Goal: Task Accomplishment & Management: Manage account settings

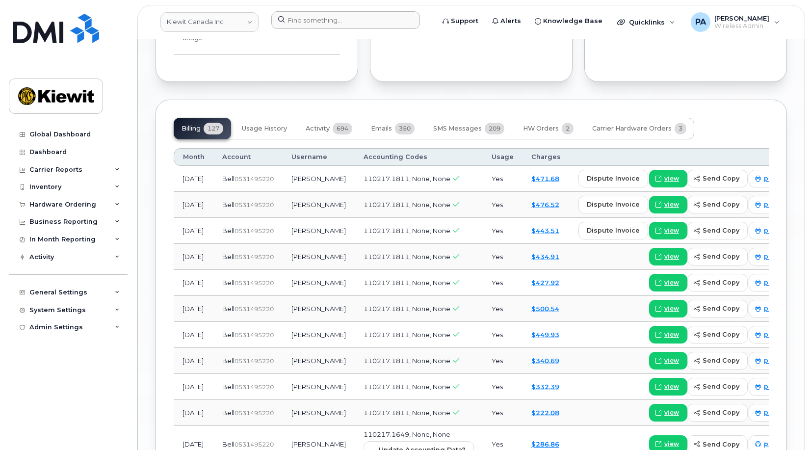
scroll to position [1128, 0]
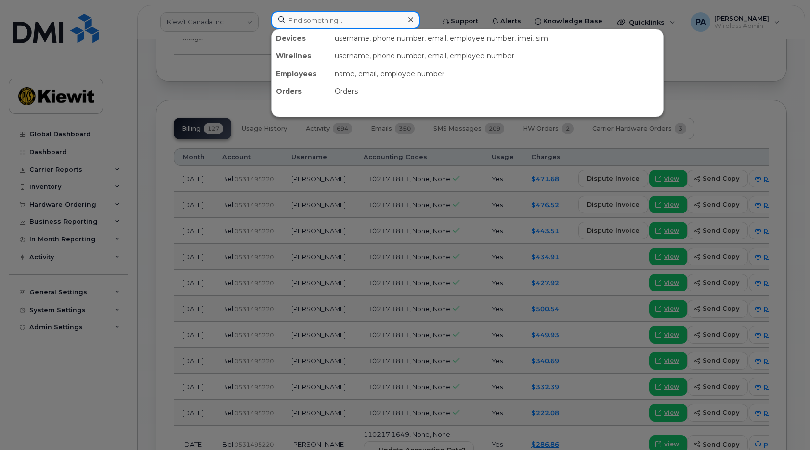
click at [310, 15] on input at bounding box center [345, 20] width 149 height 18
paste input "4803563562"
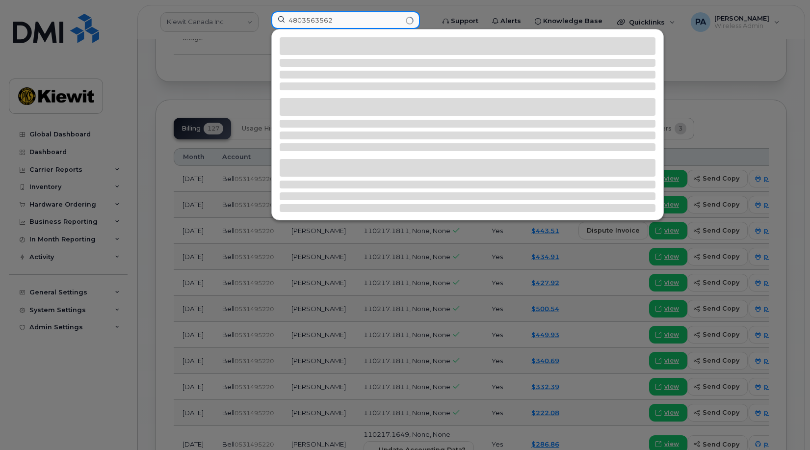
type input "4803563562"
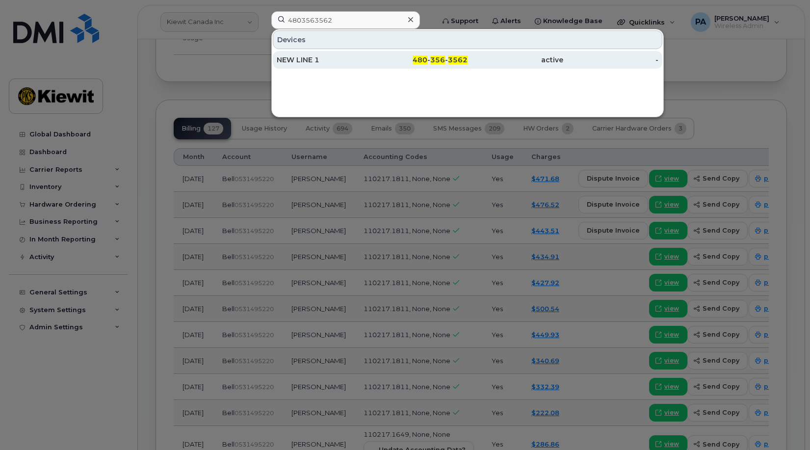
click at [314, 56] on div "NEW LINE 1" at bounding box center [325, 60] width 96 height 10
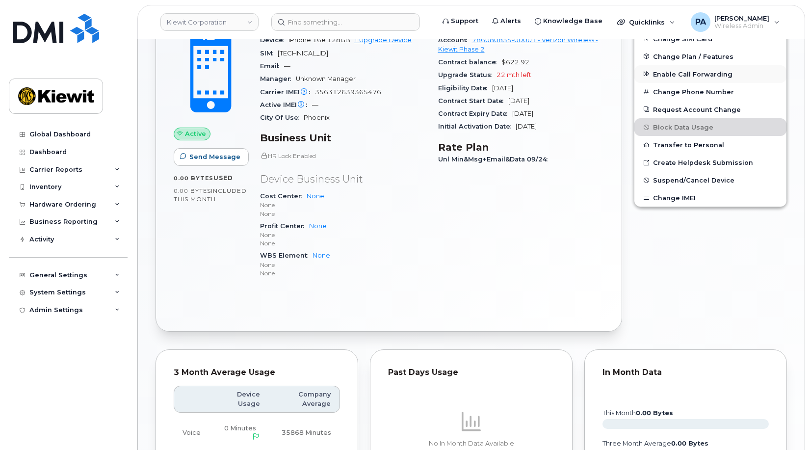
scroll to position [98, 0]
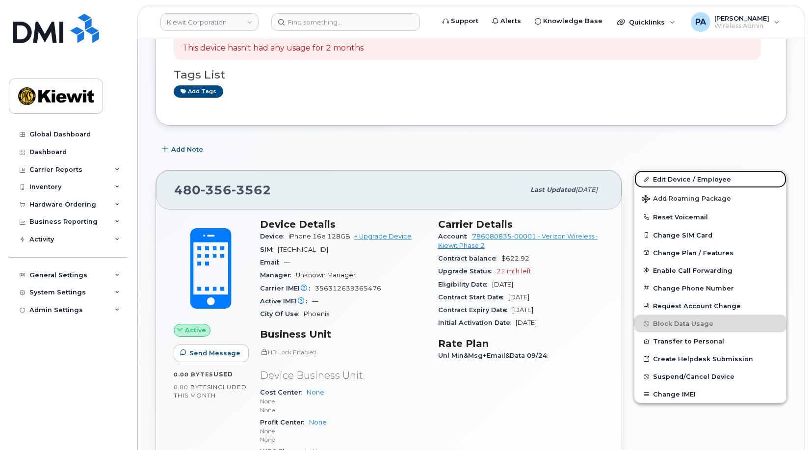
drag, startPoint x: 689, startPoint y: 179, endPoint x: 637, endPoint y: 134, distance: 68.9
click at [689, 180] on link "Edit Device / Employee" at bounding box center [710, 179] width 152 height 18
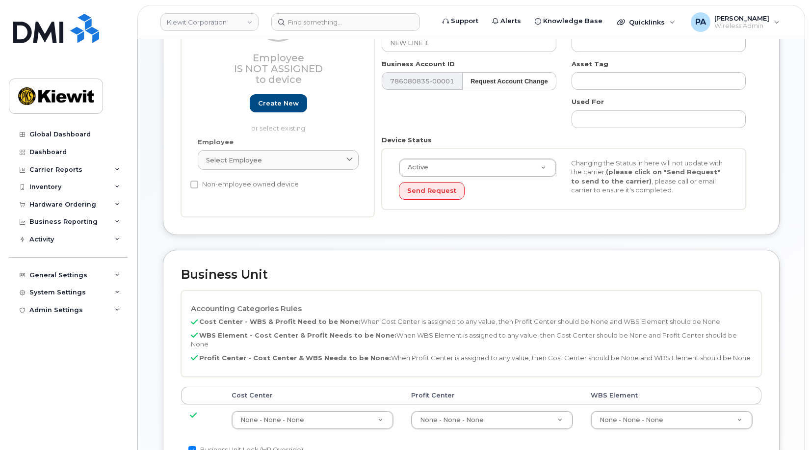
scroll to position [196, 0]
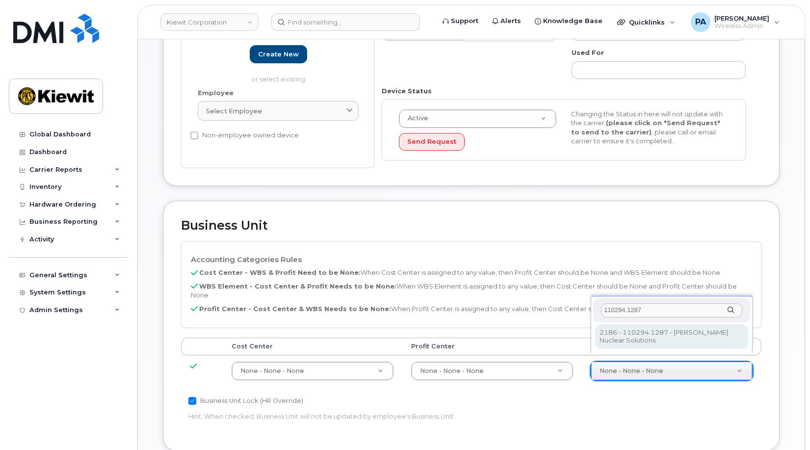
type input "110294.1287"
type input "33469248"
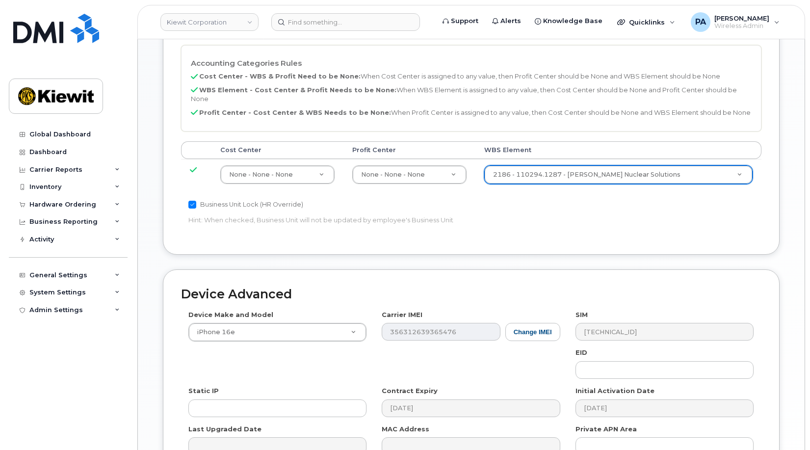
scroll to position [496, 0]
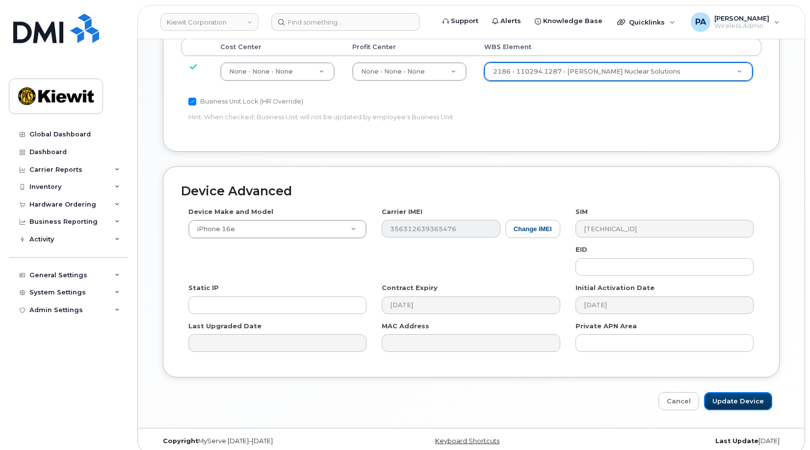
drag, startPoint x: 738, startPoint y: 395, endPoint x: 644, endPoint y: 377, distance: 96.0
click at [738, 395] on input "Update Device" at bounding box center [738, 401] width 68 height 18
type input "Saving..."
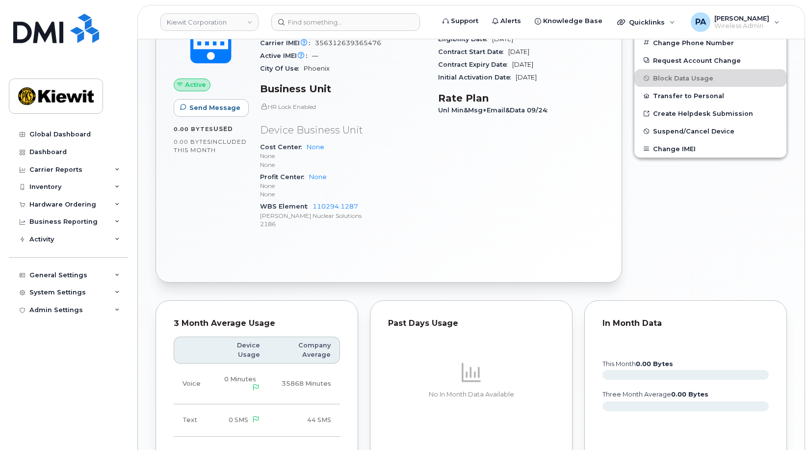
scroll to position [632, 0]
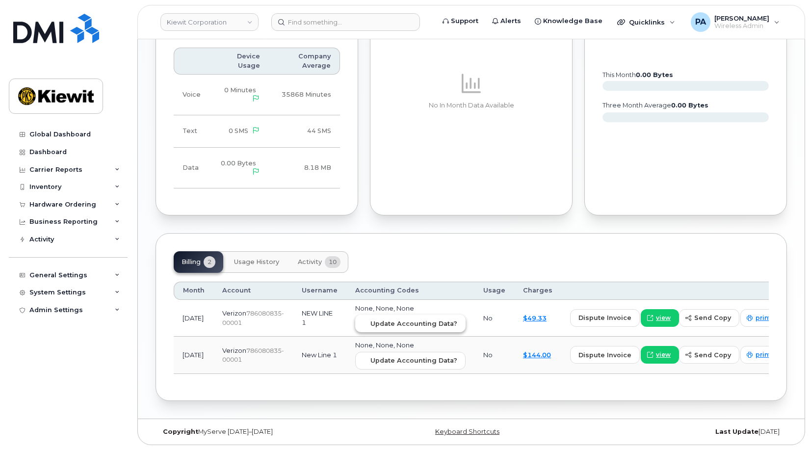
click at [402, 328] on span "Update Accounting Data?" at bounding box center [413, 323] width 87 height 9
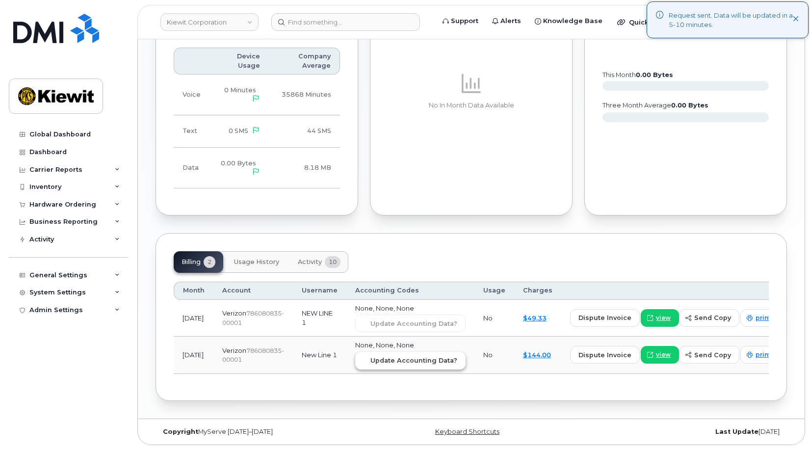
click at [402, 368] on button "Update Accounting Data?" at bounding box center [410, 361] width 110 height 18
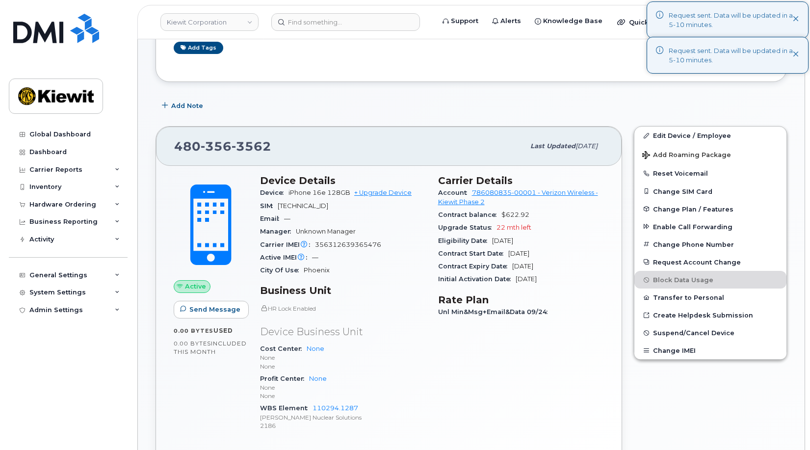
scroll to position [0, 0]
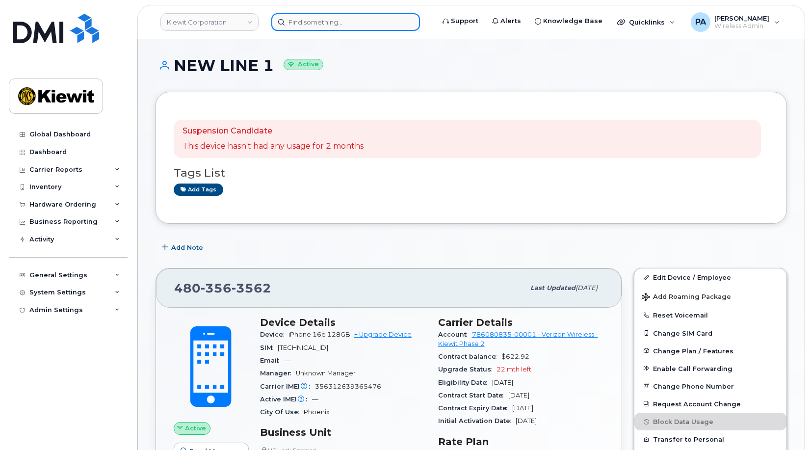
click at [333, 20] on input at bounding box center [345, 22] width 149 height 18
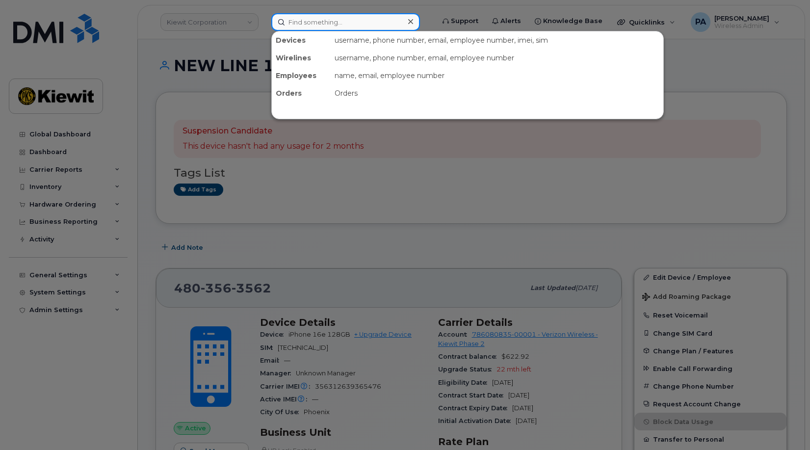
paste input "6502225963"
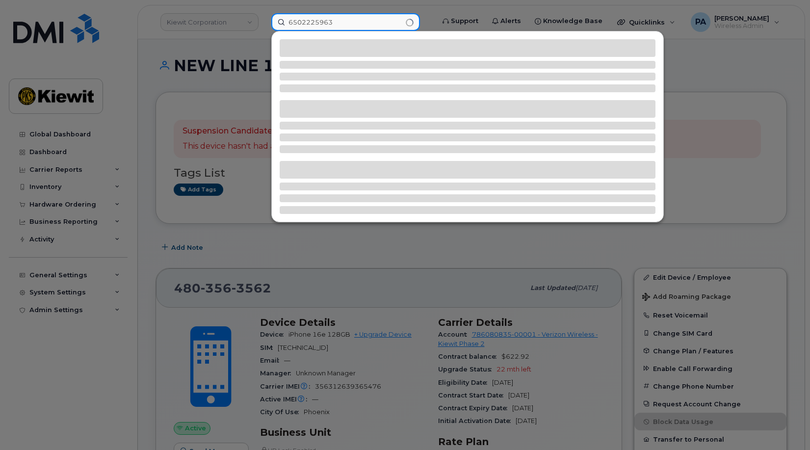
type input "6502225963"
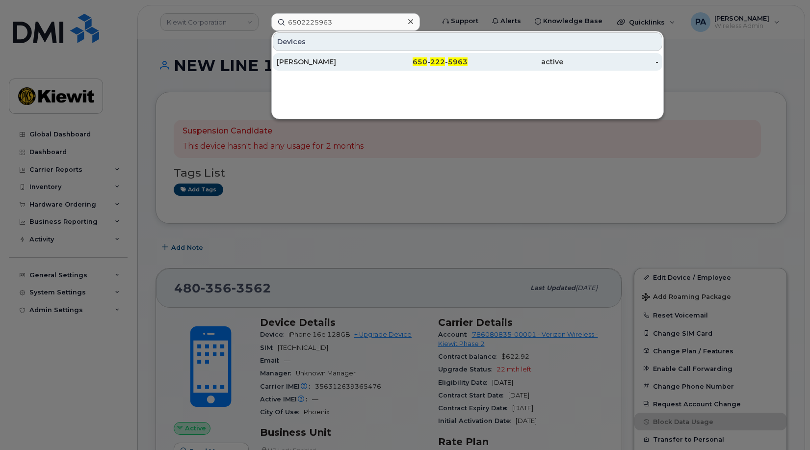
click at [292, 58] on div "Tom Horton" at bounding box center [325, 62] width 96 height 10
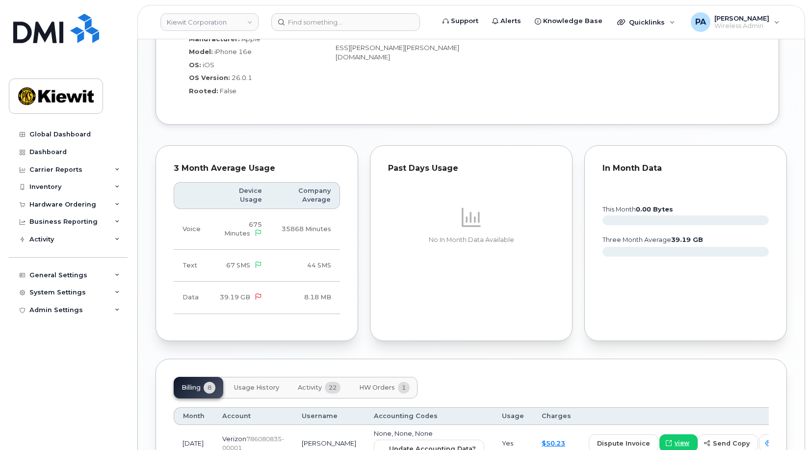
scroll to position [883, 0]
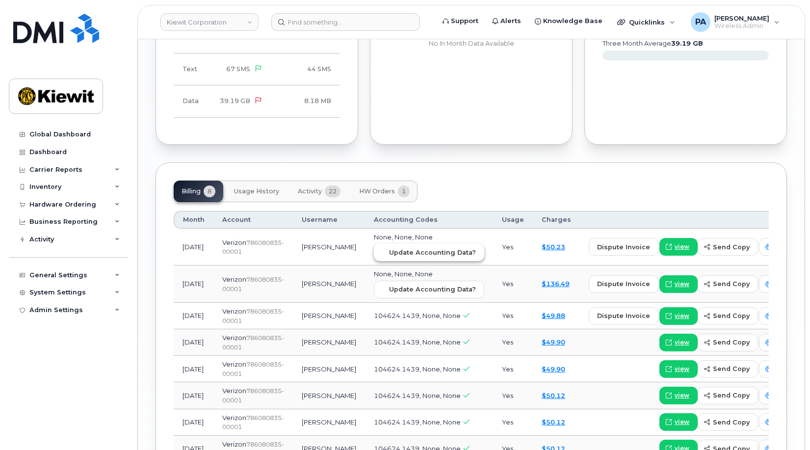
click at [389, 248] on span "Update Accounting Data?" at bounding box center [432, 252] width 87 height 9
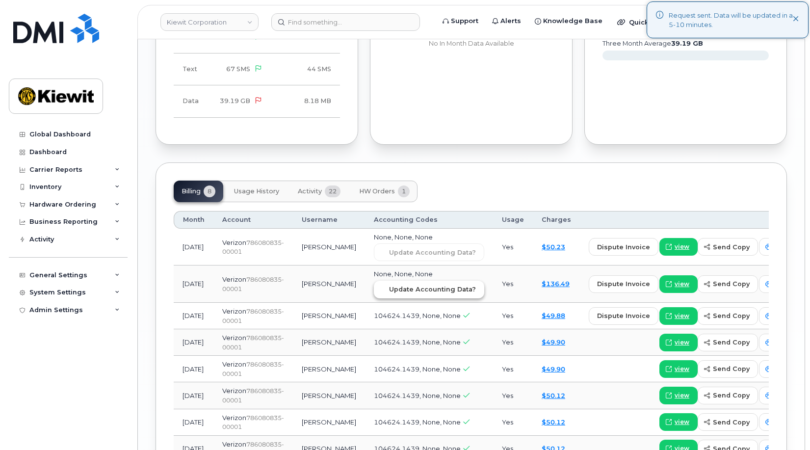
click at [389, 285] on span "Update Accounting Data?" at bounding box center [432, 289] width 87 height 9
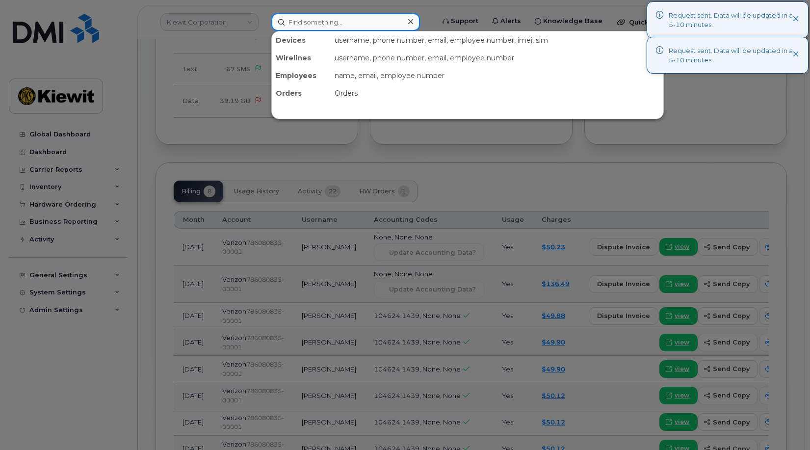
click at [347, 19] on input at bounding box center [345, 22] width 149 height 18
paste input "8085832349"
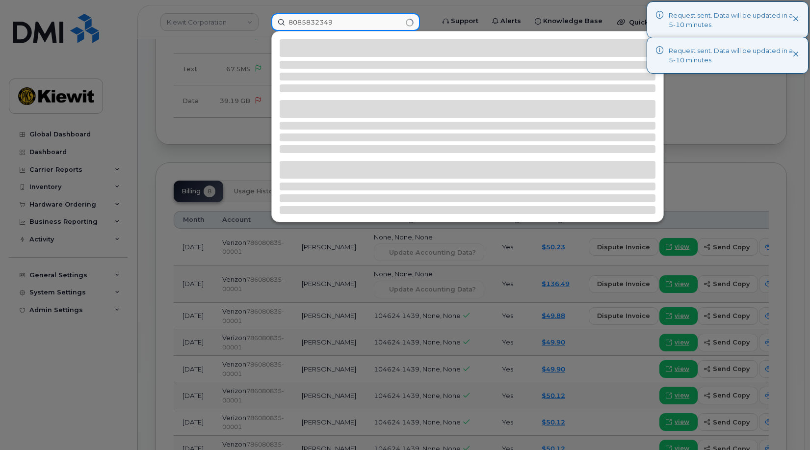
type input "8085832349"
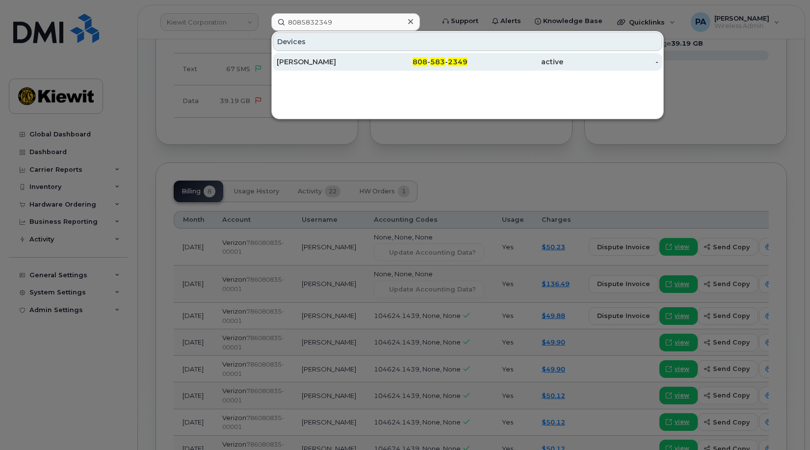
click at [328, 62] on div "MONTY CHRISTO" at bounding box center [325, 62] width 96 height 10
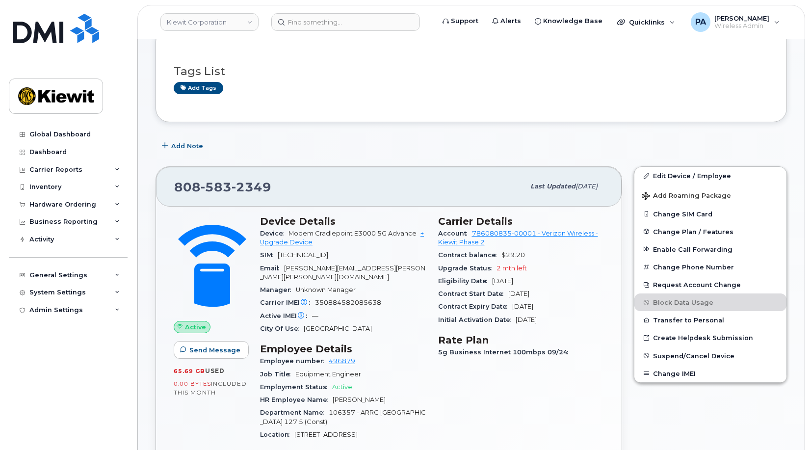
scroll to position [343, 0]
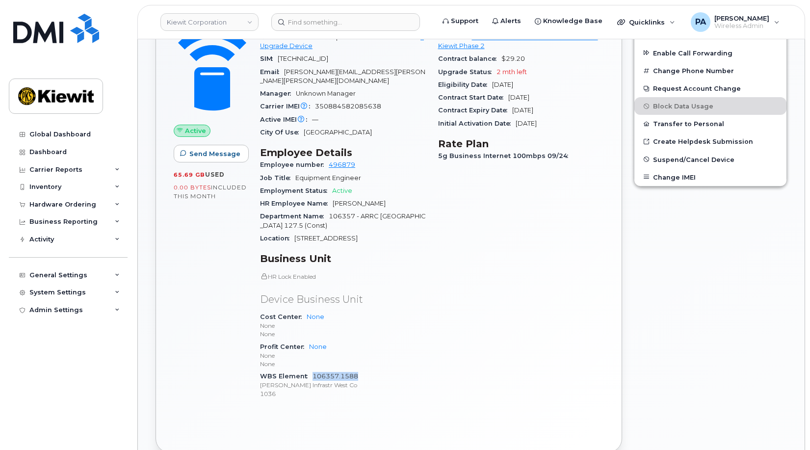
drag, startPoint x: 368, startPoint y: 366, endPoint x: 313, endPoint y: 367, distance: 55.4
click at [313, 370] on div "WBS Element 106357.1588 Kiewit Infrastr West Co 1036" at bounding box center [343, 385] width 166 height 30
copy link "106357.1588"
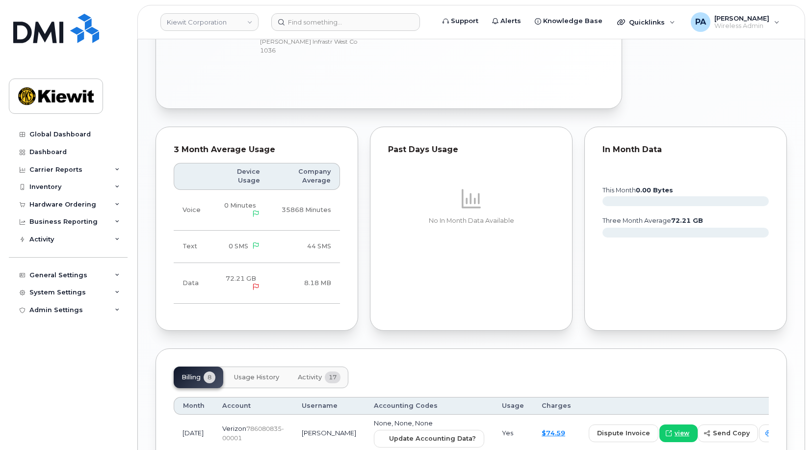
scroll to position [932, 0]
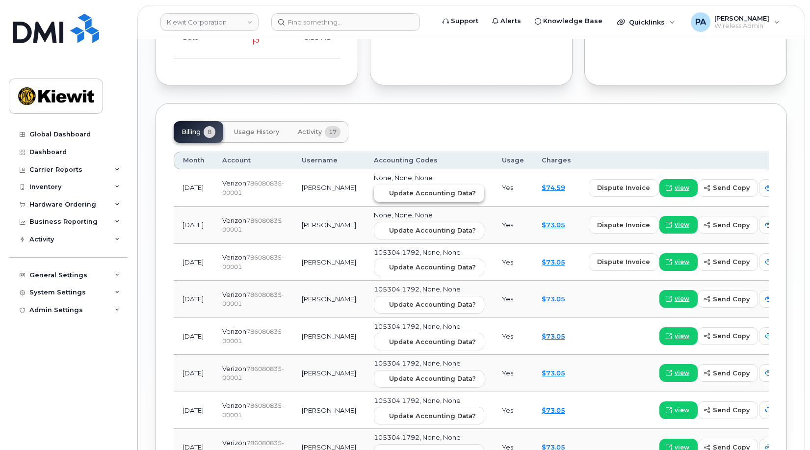
click at [400, 184] on button "Update Accounting Data?" at bounding box center [429, 193] width 110 height 18
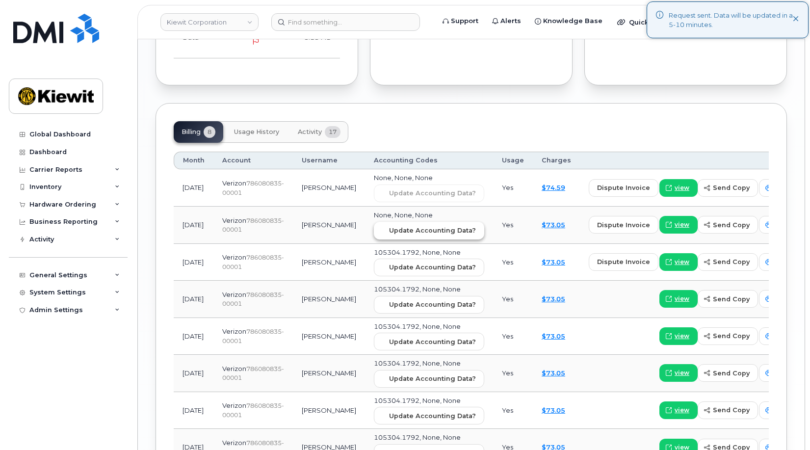
click at [408, 226] on span "Update Accounting Data?" at bounding box center [432, 230] width 87 height 9
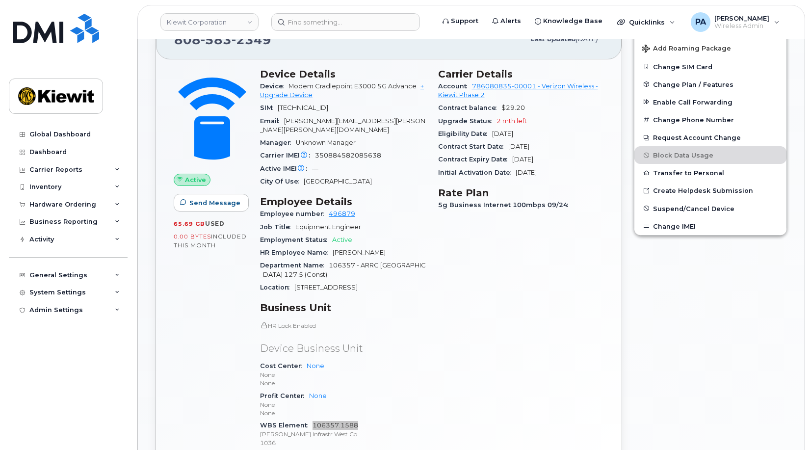
scroll to position [343, 0]
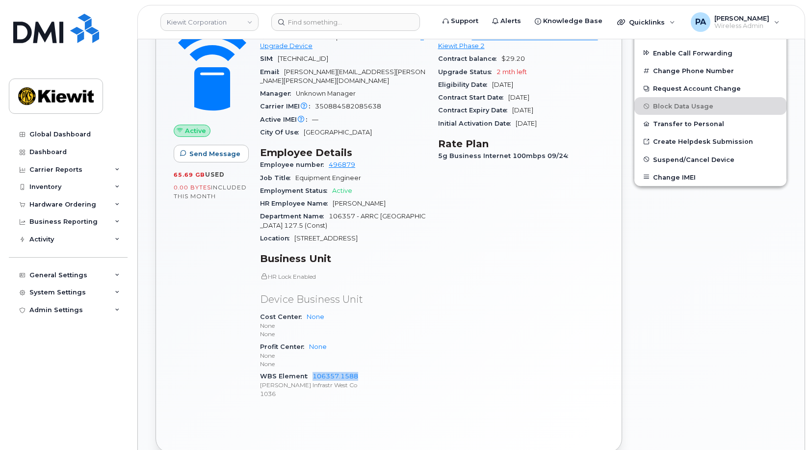
click at [518, 334] on div "Carrier Details Account 786080835-00001 - Verizon Wireless - Kiewit Phase 2 Con…" at bounding box center [521, 213] width 178 height 400
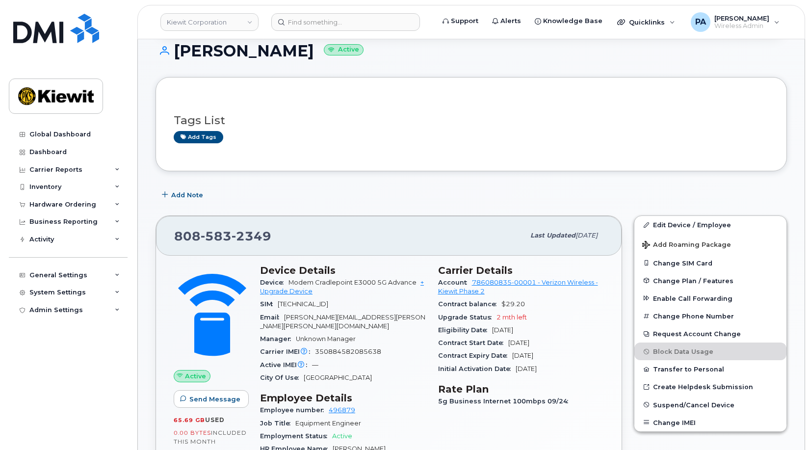
scroll to position [0, 0]
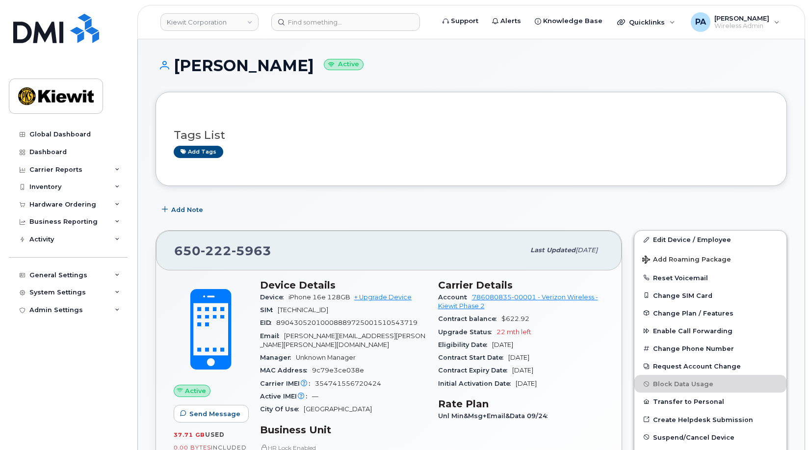
scroll to position [294, 0]
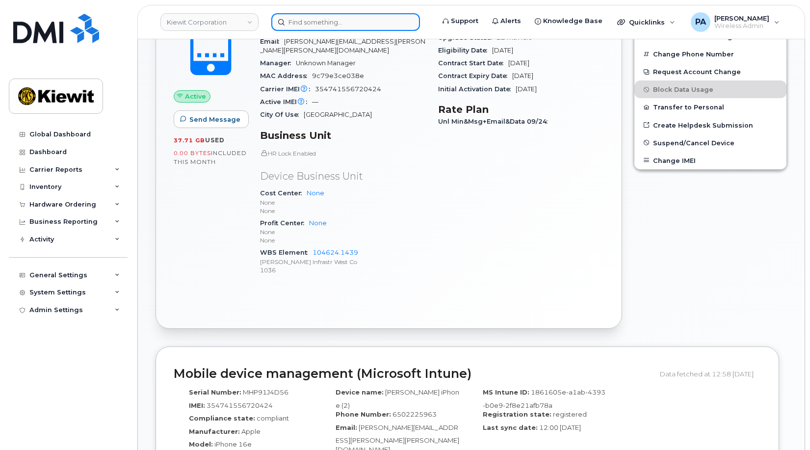
click at [339, 18] on input at bounding box center [345, 22] width 149 height 18
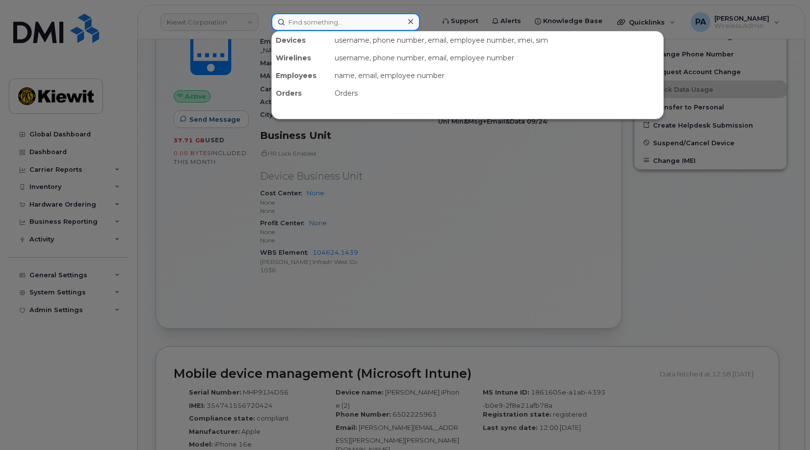
paste input "8282265709"
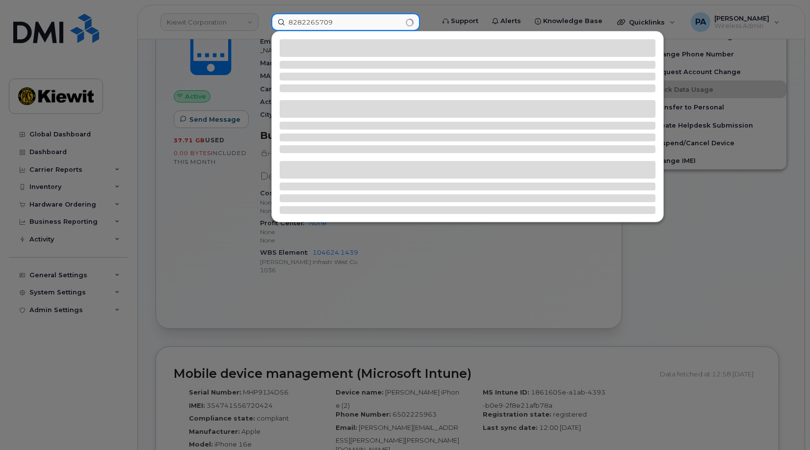
type input "8282265709"
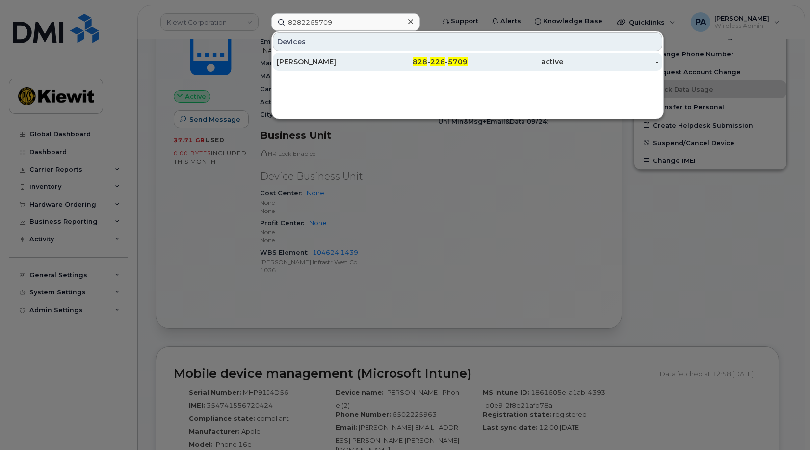
click at [309, 63] on div "[PERSON_NAME]" at bounding box center [325, 62] width 96 height 10
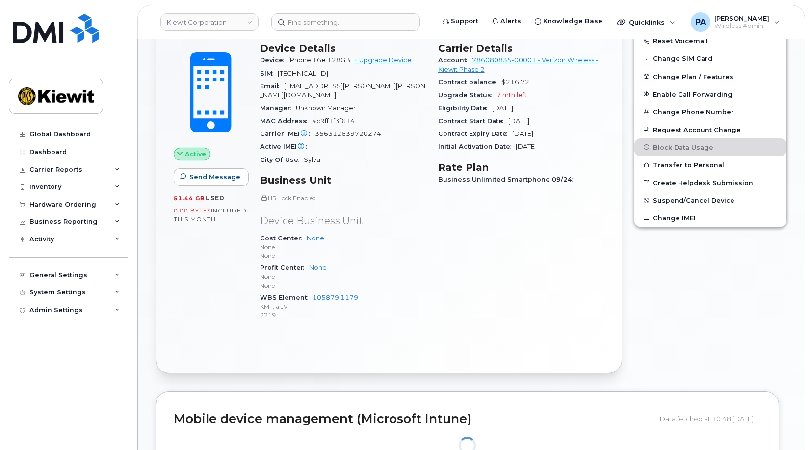
scroll to position [236, 0]
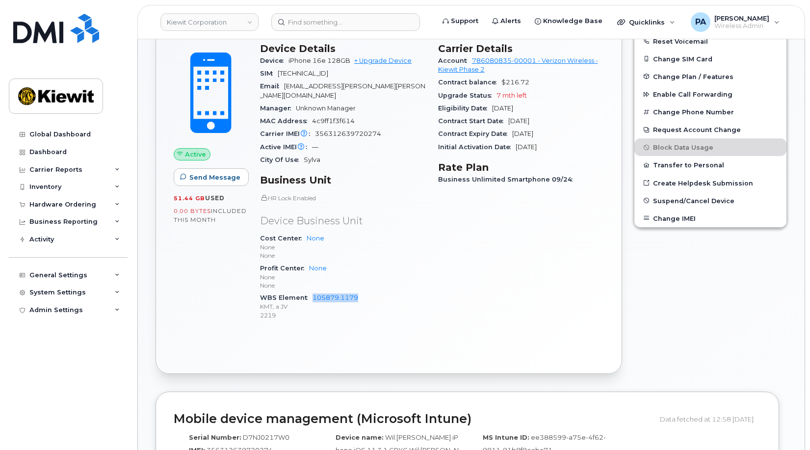
drag, startPoint x: 365, startPoint y: 289, endPoint x: 311, endPoint y: 292, distance: 54.0
click at [311, 292] on div "WBS Element 105879.1179 KMT, a JV 2219" at bounding box center [343, 306] width 166 height 30
copy link "105879.1179"
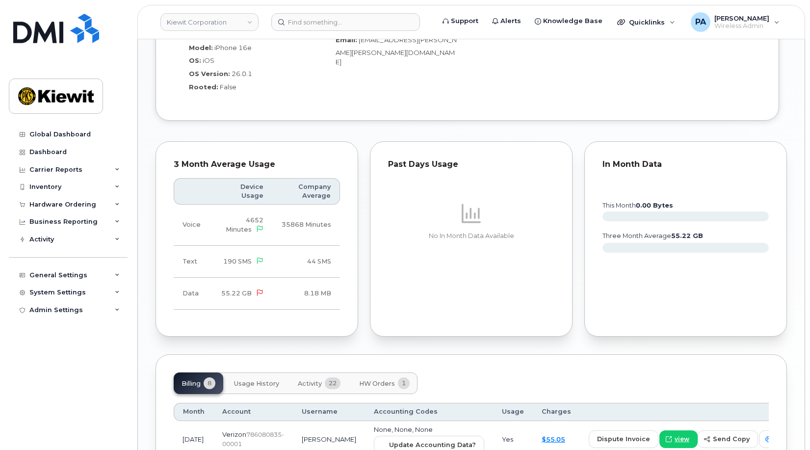
scroll to position [1004, 0]
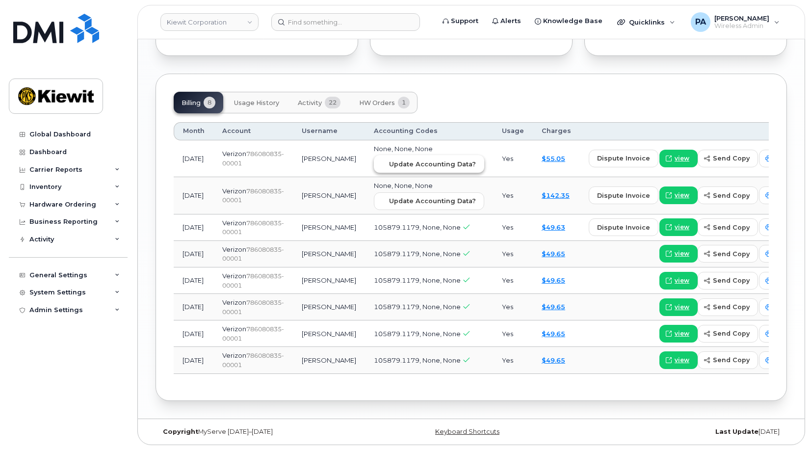
click at [389, 159] on span "Update Accounting Data?" at bounding box center [432, 163] width 87 height 9
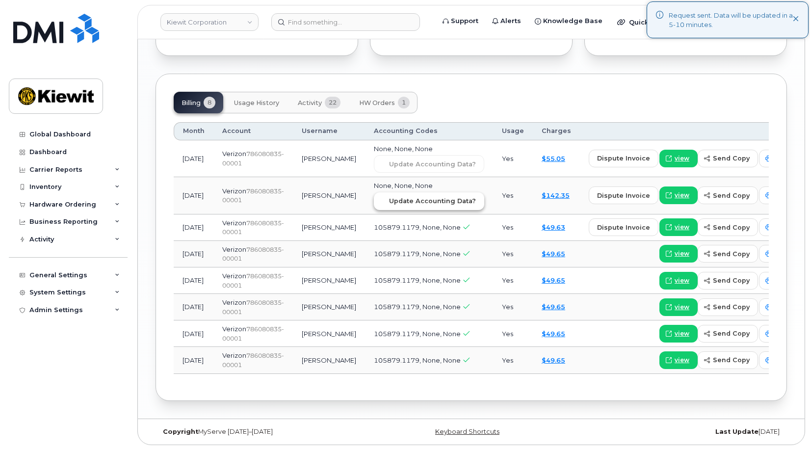
click at [389, 192] on button "Update Accounting Data?" at bounding box center [429, 201] width 110 height 18
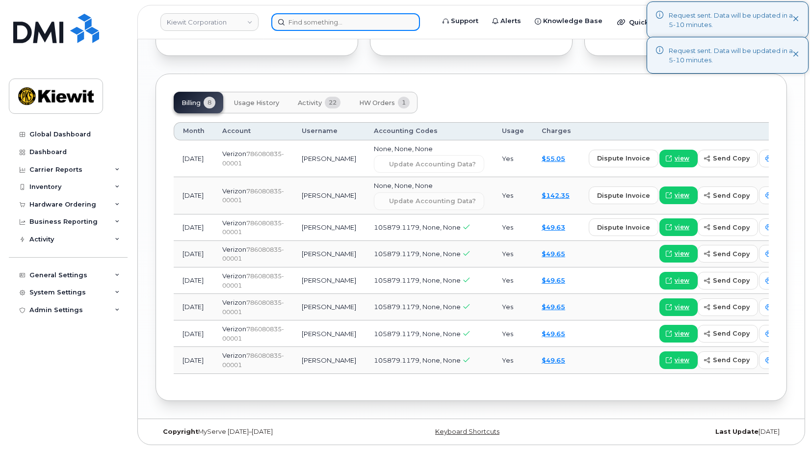
click at [314, 26] on input at bounding box center [345, 22] width 149 height 18
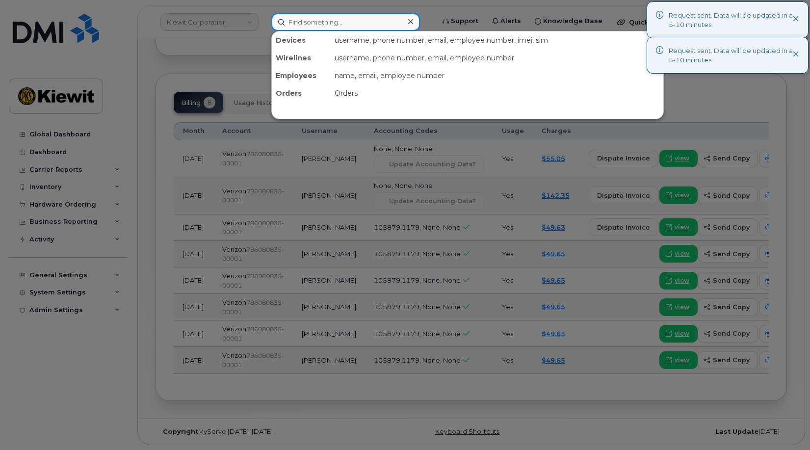
paste input "8282265709"
type input "8282265709"
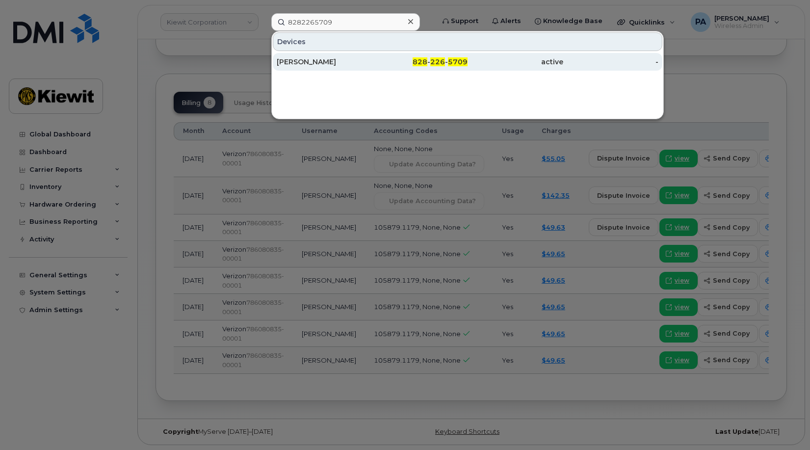
click at [327, 58] on div "[PERSON_NAME]" at bounding box center [325, 62] width 96 height 10
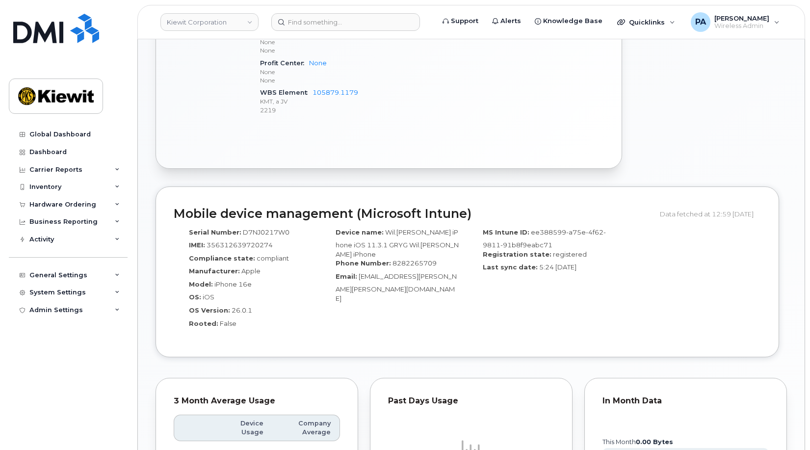
scroll to position [196, 0]
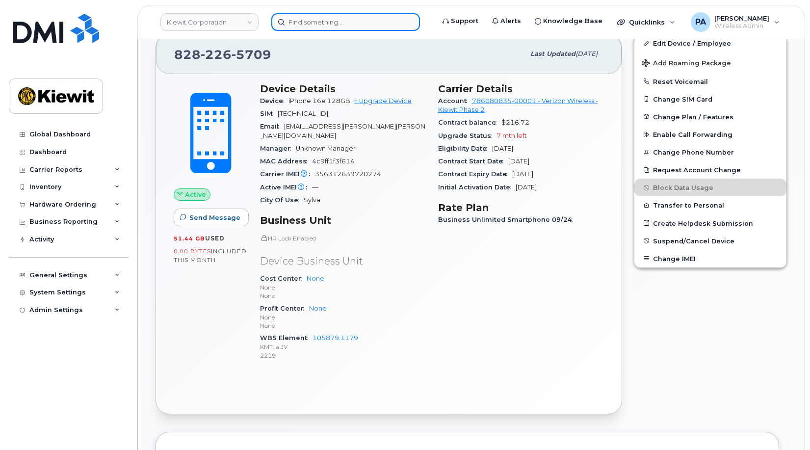
drag, startPoint x: 308, startPoint y: 15, endPoint x: 308, endPoint y: 21, distance: 5.9
click at [308, 21] on input at bounding box center [345, 22] width 149 height 18
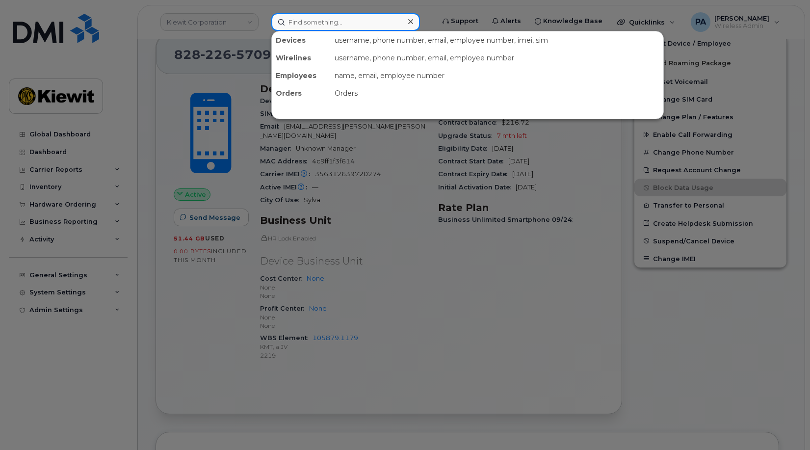
paste input "9078874005"
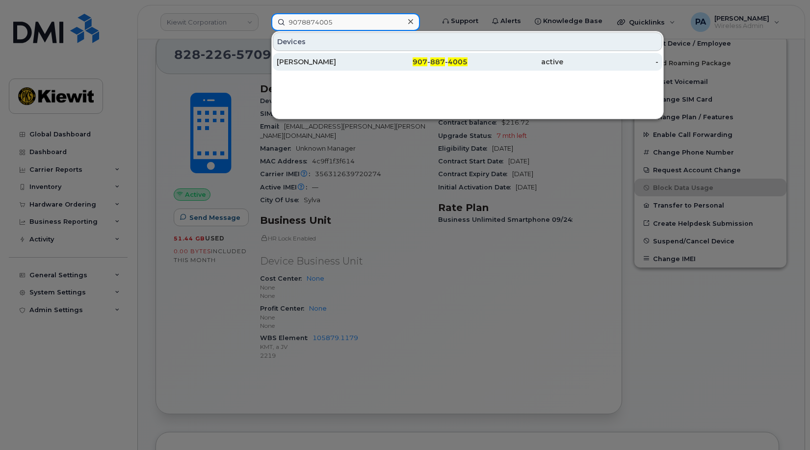
type input "9078874005"
click at [304, 61] on div "BRADY HARRISON" at bounding box center [325, 62] width 96 height 10
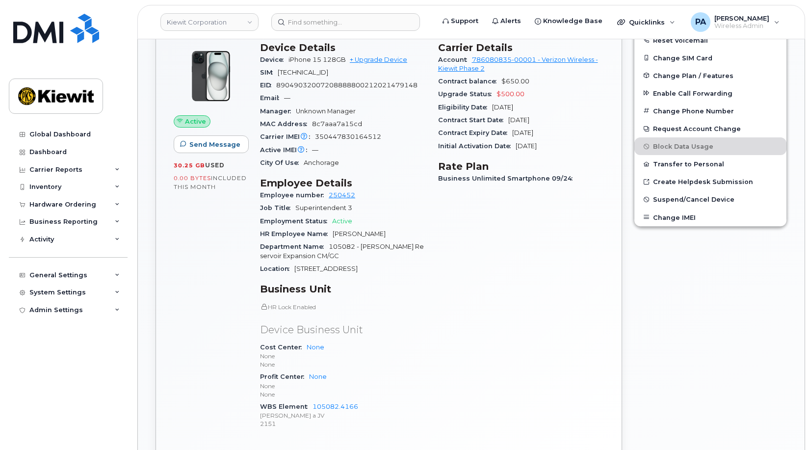
scroll to position [589, 0]
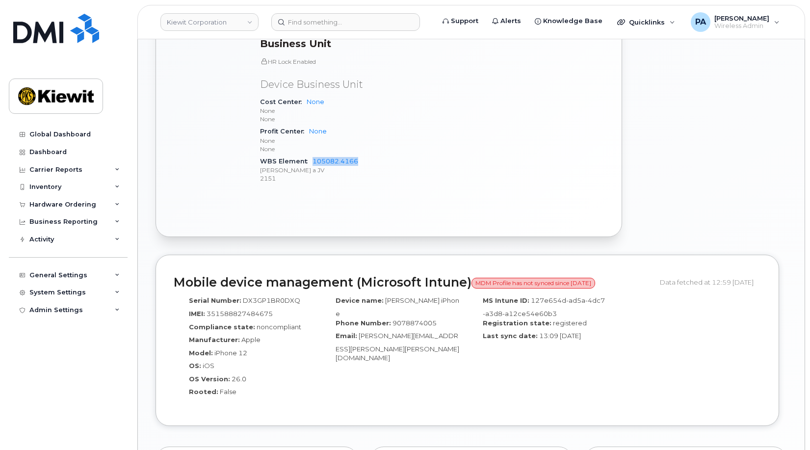
drag, startPoint x: 364, startPoint y: 161, endPoint x: 309, endPoint y: 162, distance: 54.5
click at [309, 162] on div "WBS Element 105082.4166 Kiewit Barnard a JV 2151" at bounding box center [343, 170] width 166 height 30
copy link "105082.4166"
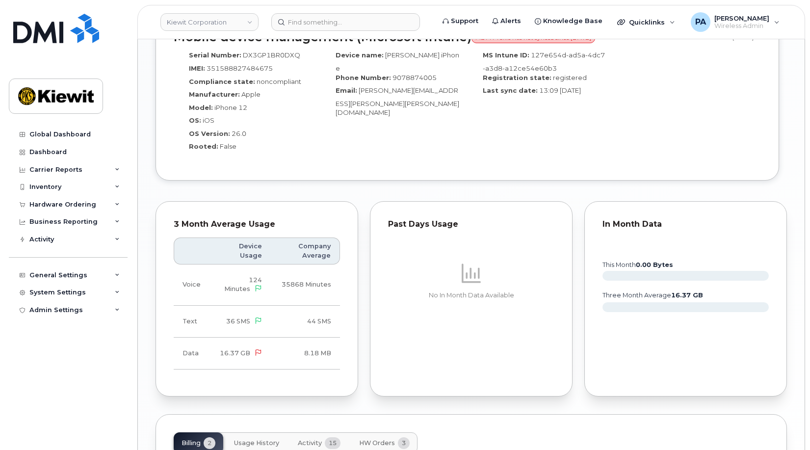
scroll to position [687, 0]
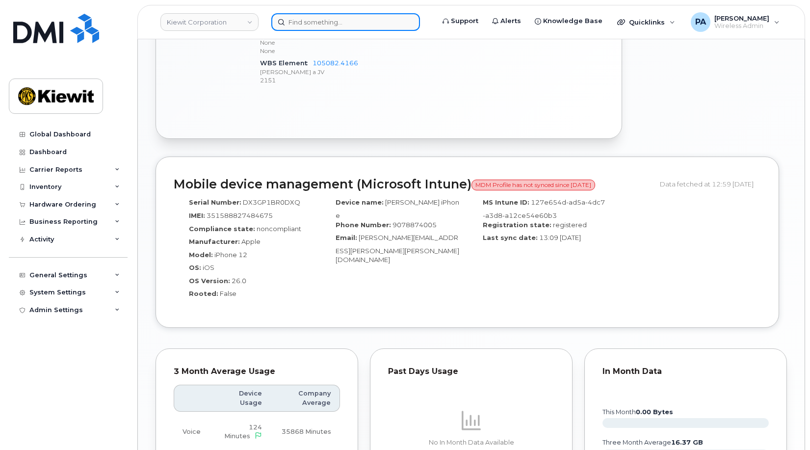
click at [356, 25] on input at bounding box center [345, 22] width 149 height 18
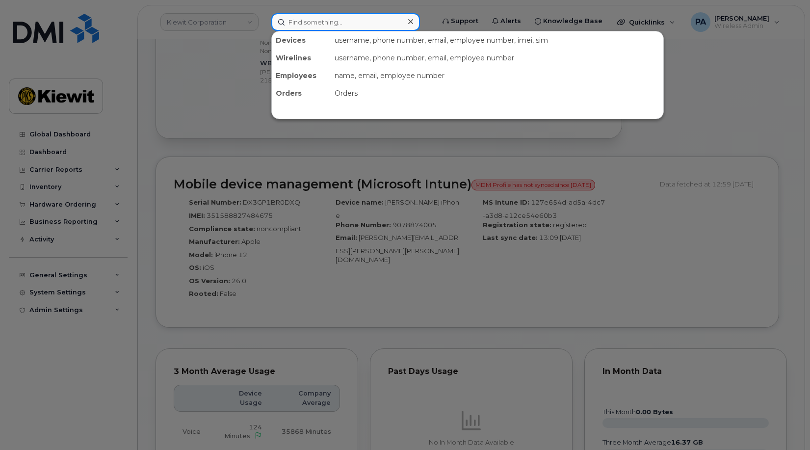
paste input "9134481344"
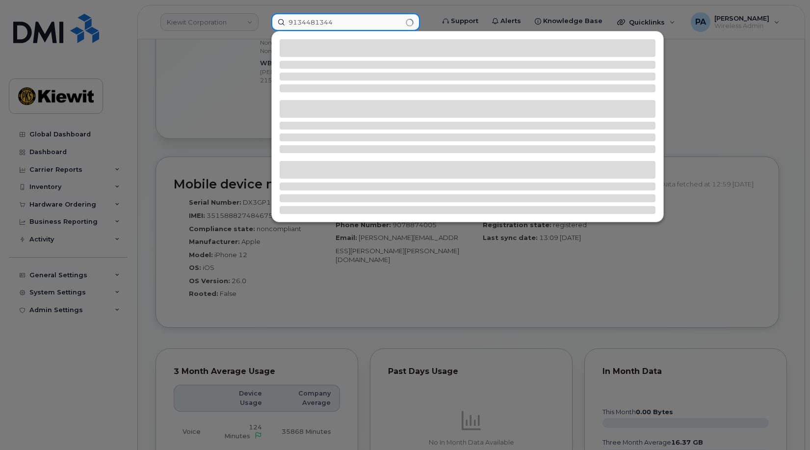
type input "9134481344"
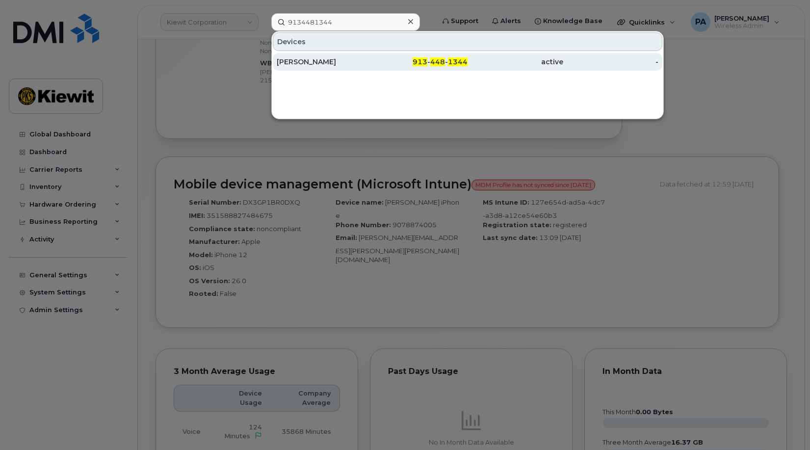
click at [315, 59] on div "STEVE LARKINS" at bounding box center [325, 62] width 96 height 10
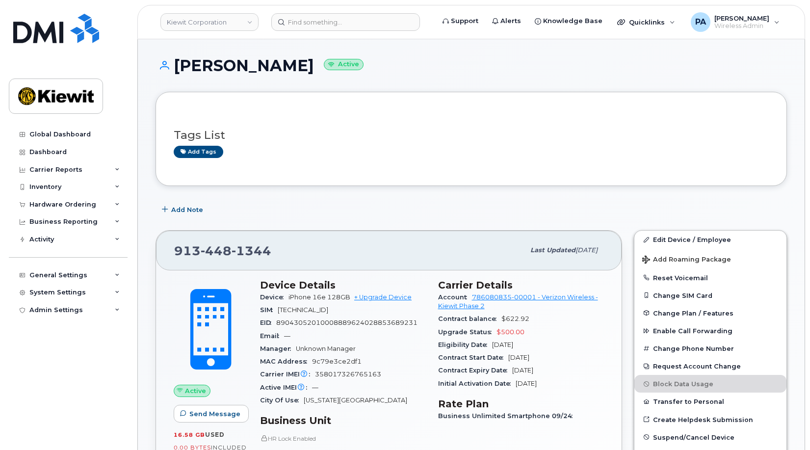
scroll to position [245, 0]
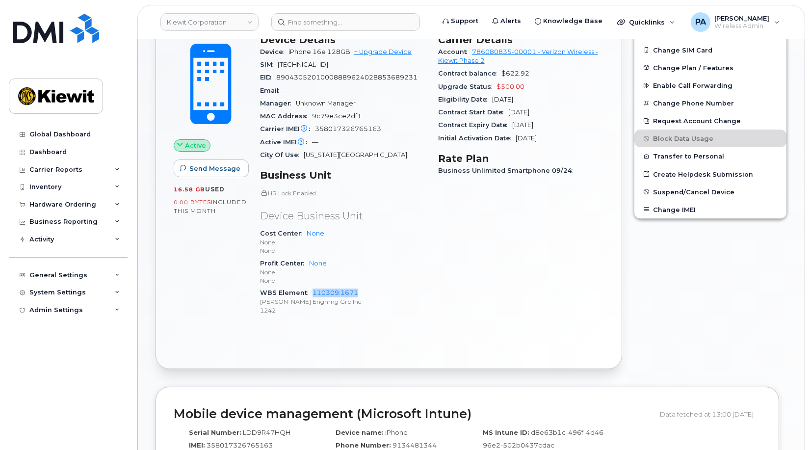
drag, startPoint x: 369, startPoint y: 294, endPoint x: 308, endPoint y: 295, distance: 60.8
click at [308, 295] on div "WBS Element 110309.1671 Kiewit Engnrng Grp Inc 1242" at bounding box center [343, 302] width 166 height 30
copy link "110309.1671"
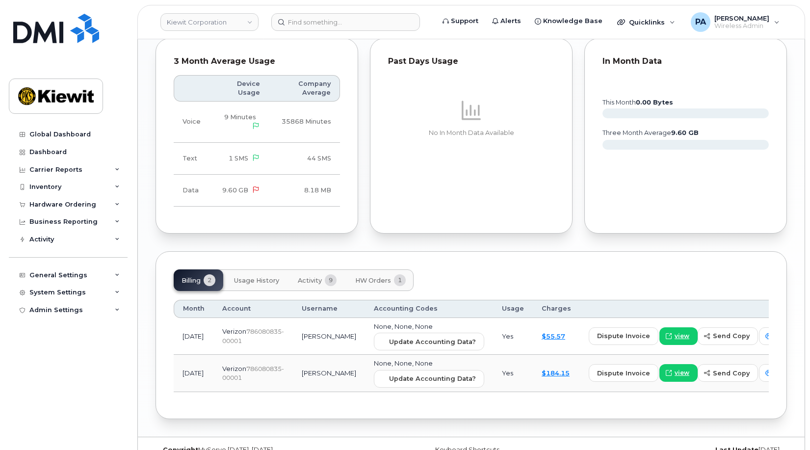
scroll to position [803, 0]
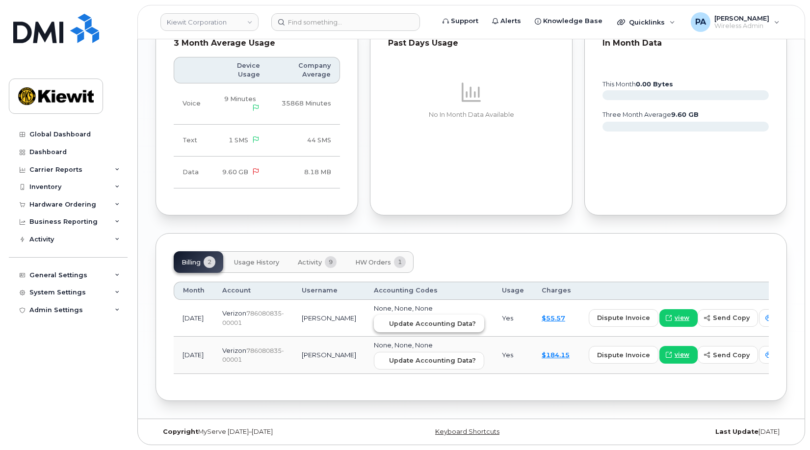
click at [390, 319] on span "Update Accounting Data?" at bounding box center [432, 323] width 87 height 9
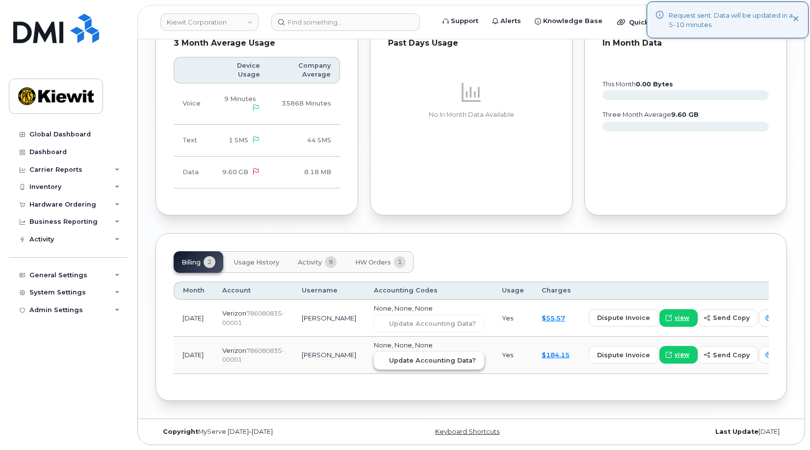
click at [390, 365] on button "Update Accounting Data?" at bounding box center [429, 361] width 110 height 18
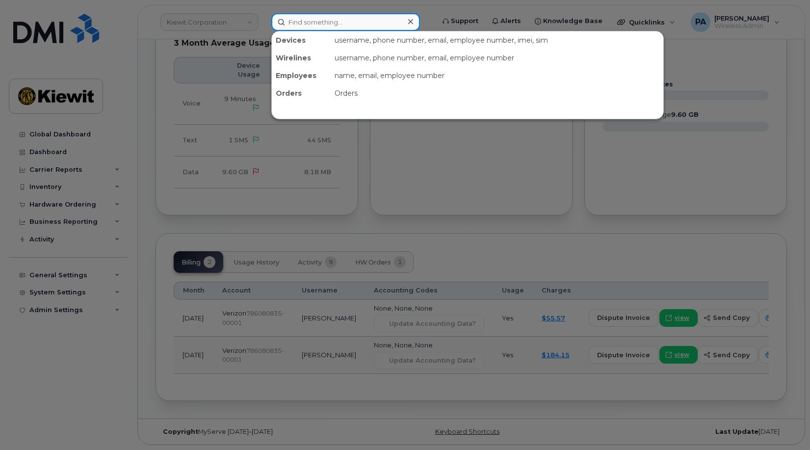
click at [301, 21] on input at bounding box center [345, 22] width 149 height 18
paste input "7139069745"
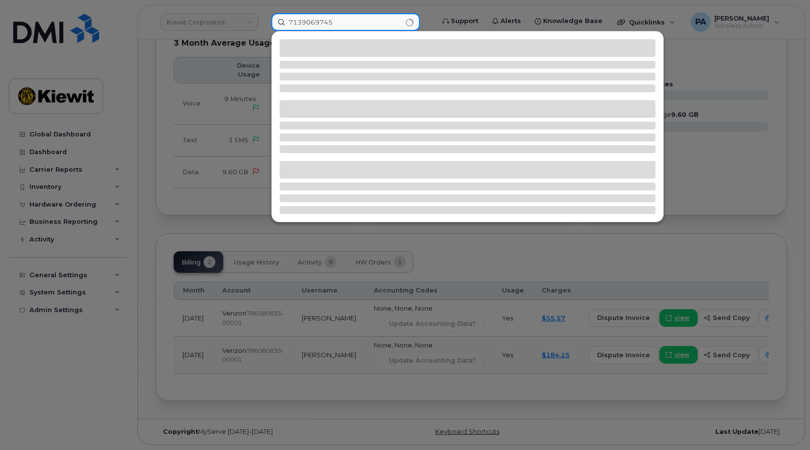
type input "7139069745"
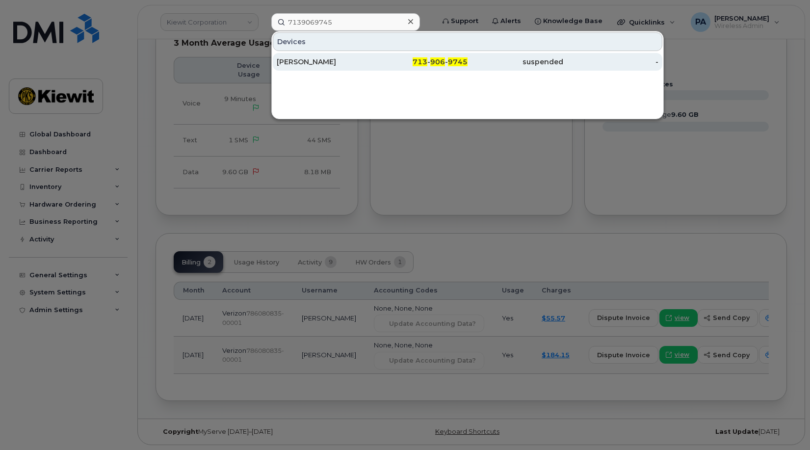
click at [324, 68] on div "[PERSON_NAME]" at bounding box center [325, 62] width 96 height 18
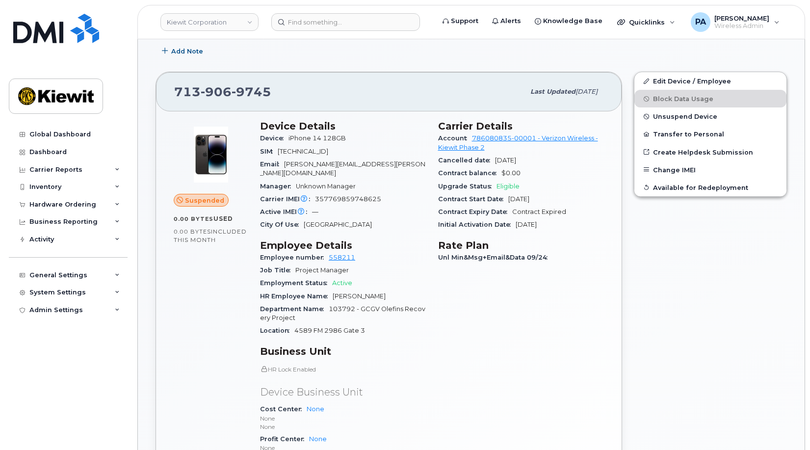
scroll to position [245, 0]
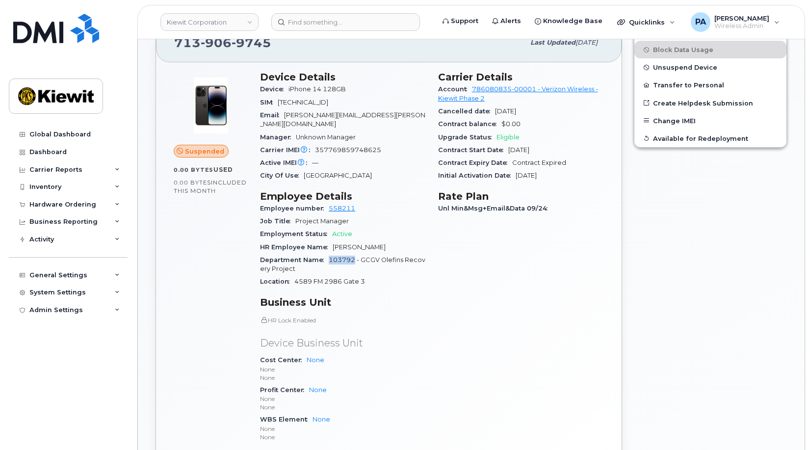
drag, startPoint x: 353, startPoint y: 251, endPoint x: 328, endPoint y: 249, distance: 25.1
click at [328, 254] on div "Department Name 103792 - GCGV Olefins Recovery Project" at bounding box center [343, 265] width 166 height 22
copy span "103792"
click at [49, 187] on div "Inventory" at bounding box center [45, 187] width 32 height 8
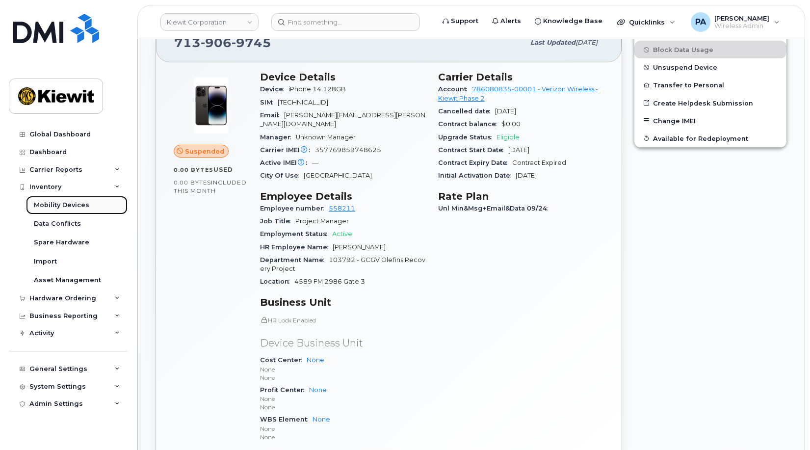
click at [55, 205] on div "Mobility Devices" at bounding box center [61, 205] width 55 height 9
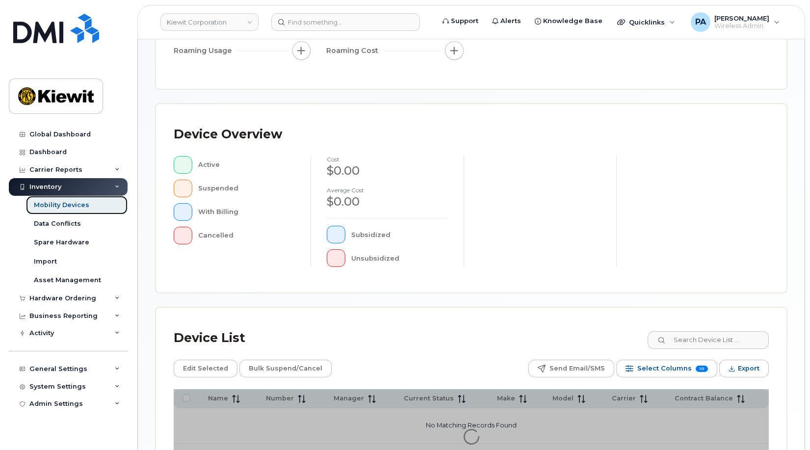
scroll to position [280, 0]
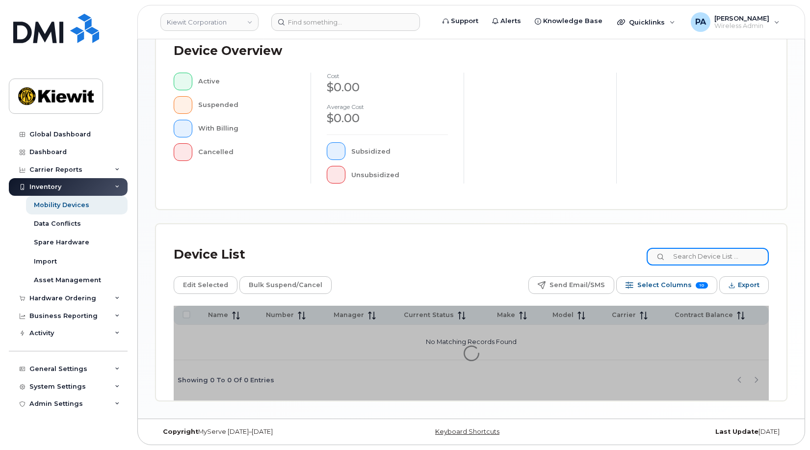
click at [718, 255] on input at bounding box center [708, 257] width 122 height 18
paste input "103792"
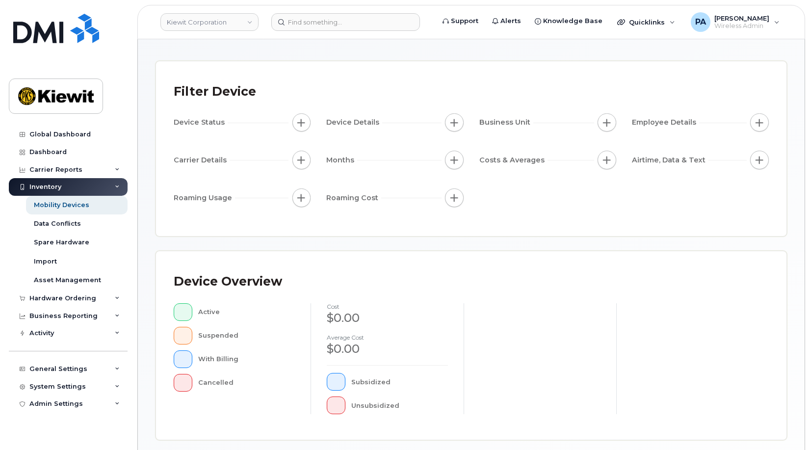
scroll to position [283, 0]
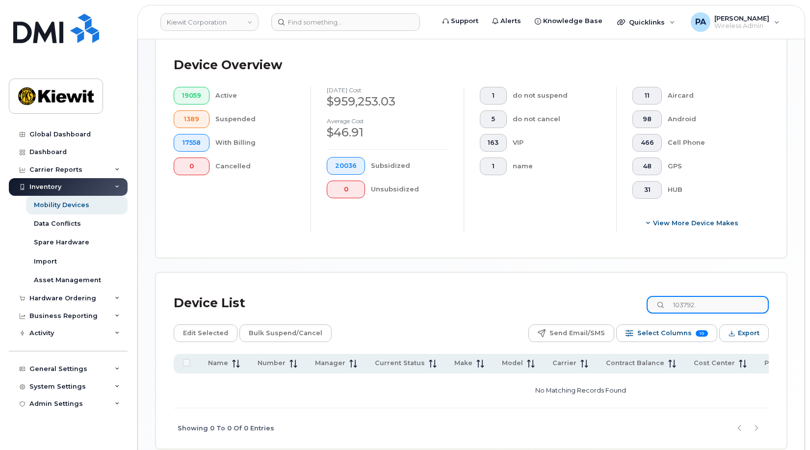
scroll to position [334, 0]
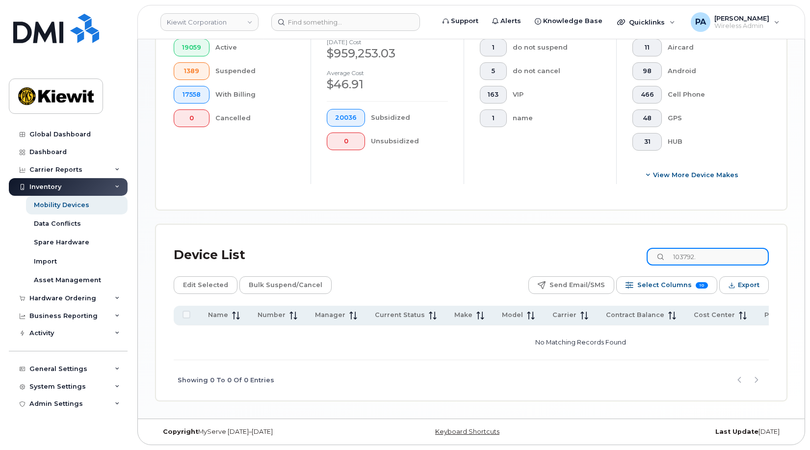
click at [713, 255] on input "103792." at bounding box center [708, 257] width 122 height 18
type input "103792"
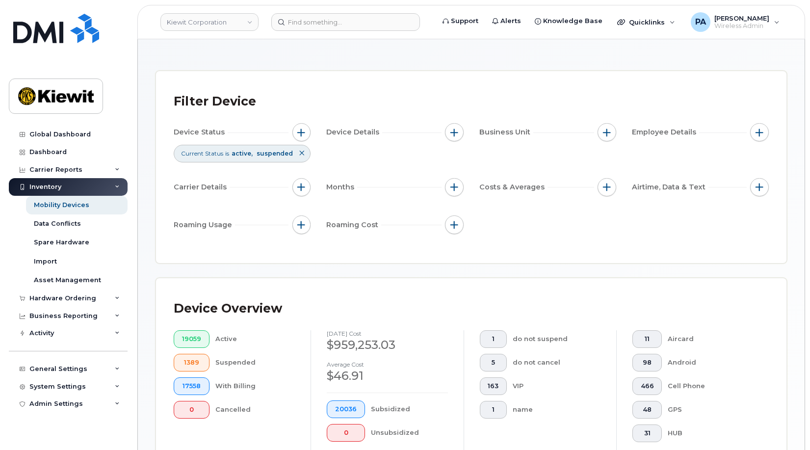
scroll to position [0, 0]
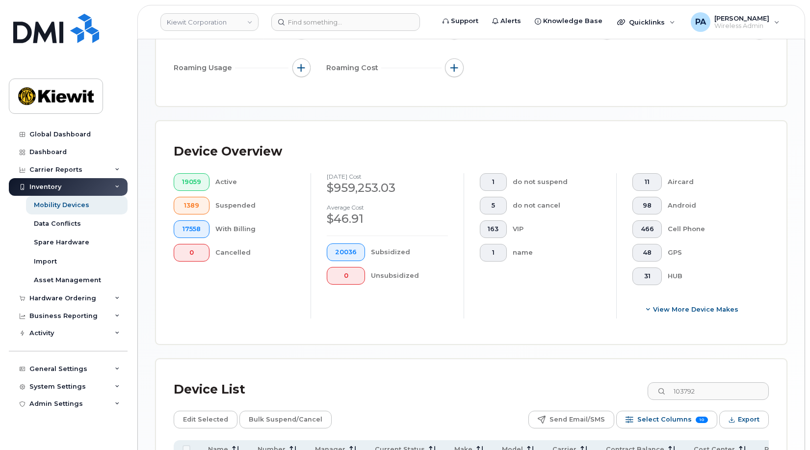
scroll to position [334, 0]
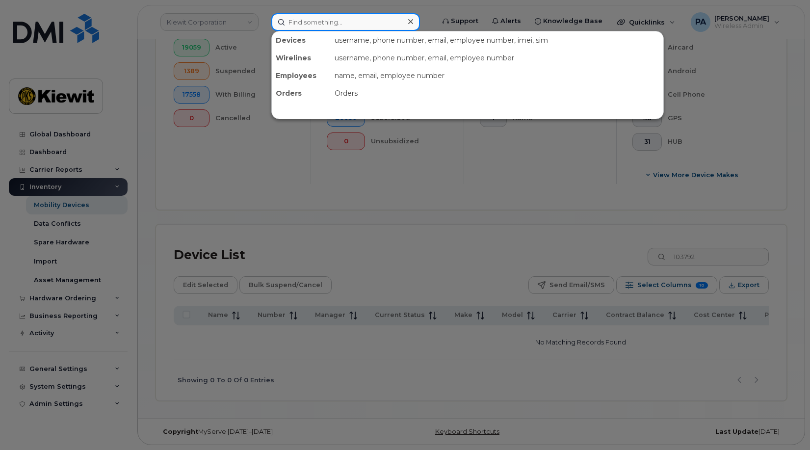
click at [344, 21] on input at bounding box center [345, 22] width 149 height 18
paste input "Aditi Ranganathan"
type input "Aditi Ranganathan"
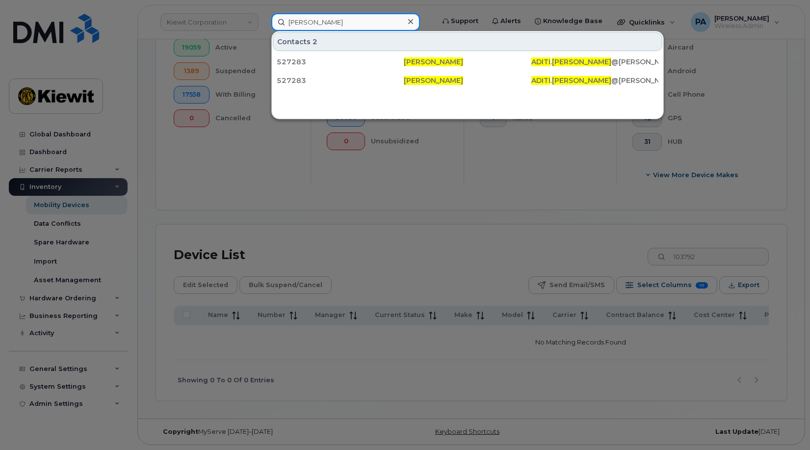
drag, startPoint x: 357, startPoint y: 22, endPoint x: -13, endPoint y: -14, distance: 371.6
click at [0, 0] on html "Kiewit Corporation Aditi Ranganathan Contacts 2 527283 Aditi Ranganathan ADITI …" at bounding box center [405, 59] width 810 height 781
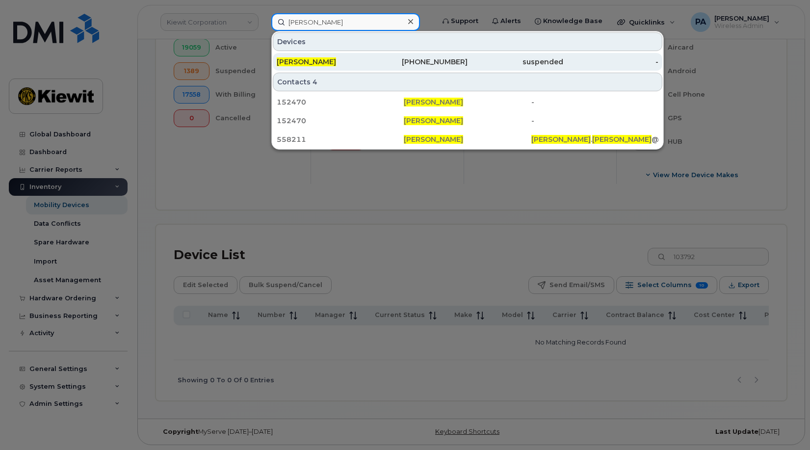
type input "[PERSON_NAME]"
click at [307, 56] on div "[PERSON_NAME]" at bounding box center [325, 62] width 96 height 18
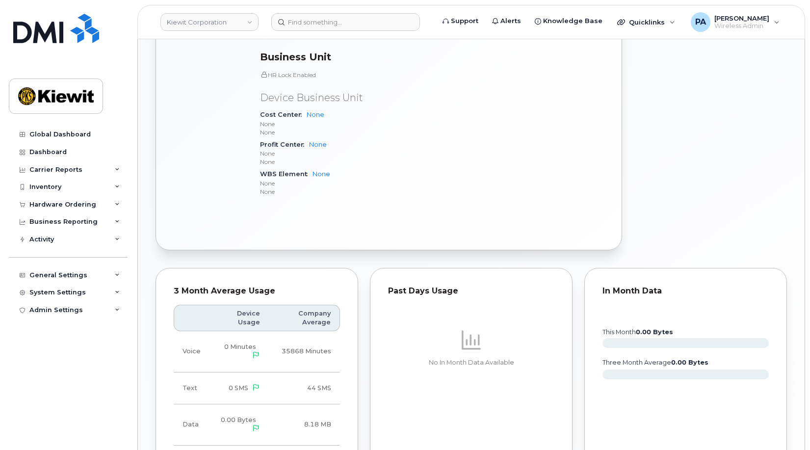
scroll to position [245, 0]
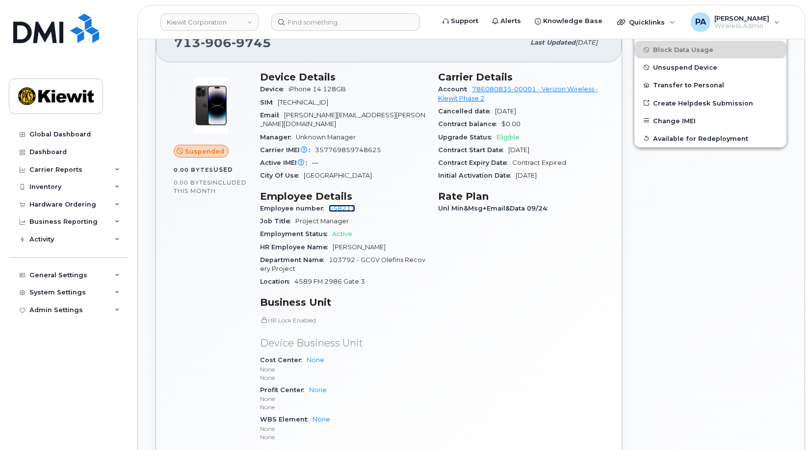
click at [341, 205] on link "558211" at bounding box center [342, 208] width 26 height 7
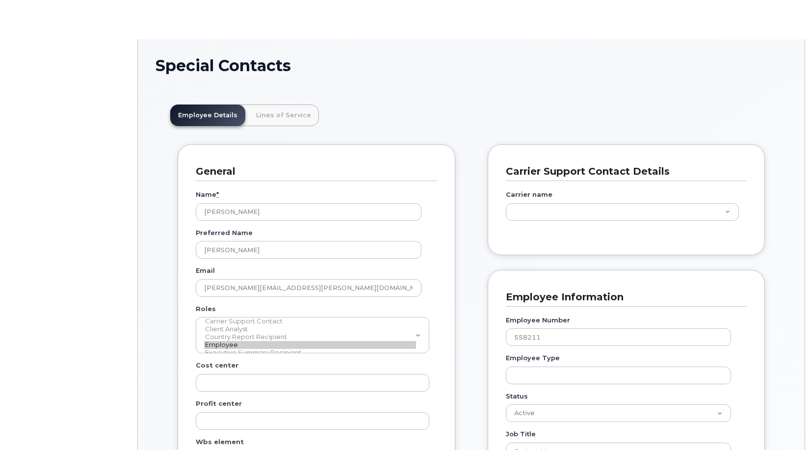
scroll to position [29, 0]
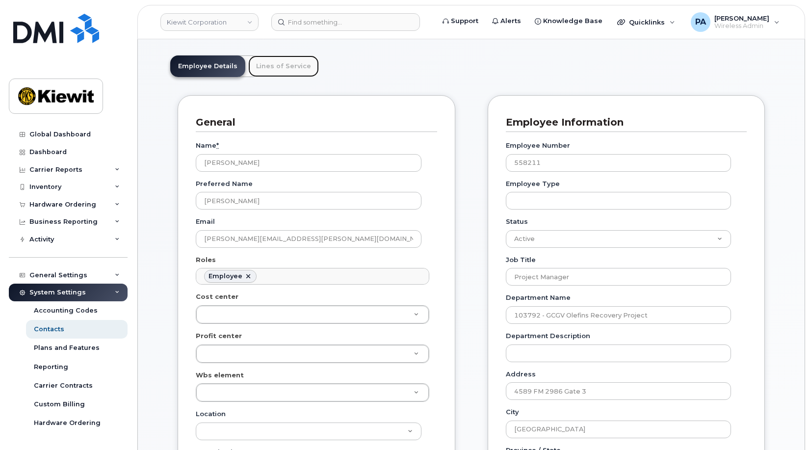
click at [282, 69] on link "Lines of Service" at bounding box center [283, 66] width 71 height 22
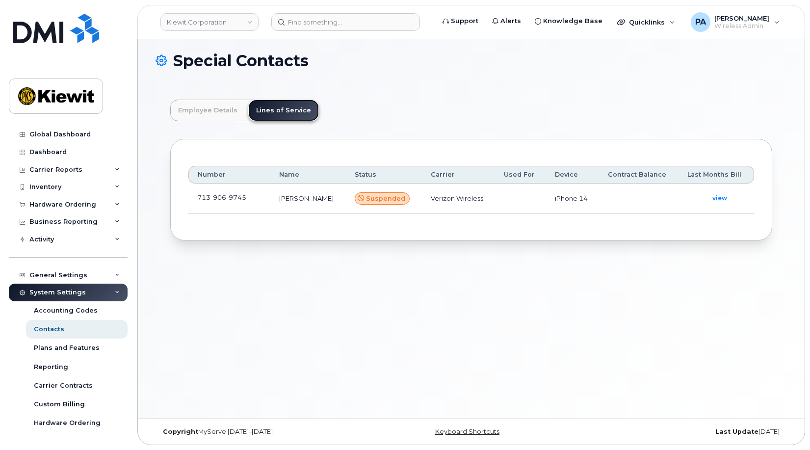
scroll to position [5, 0]
click at [720, 199] on span "view" at bounding box center [719, 198] width 15 height 9
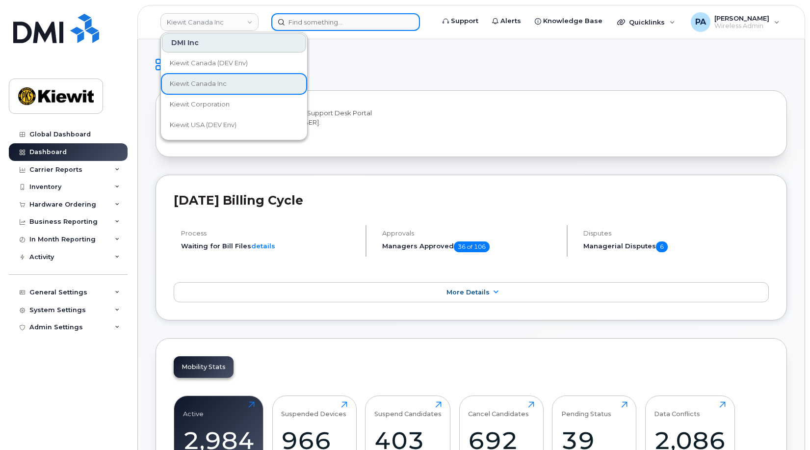
click at [311, 25] on input at bounding box center [345, 22] width 149 height 18
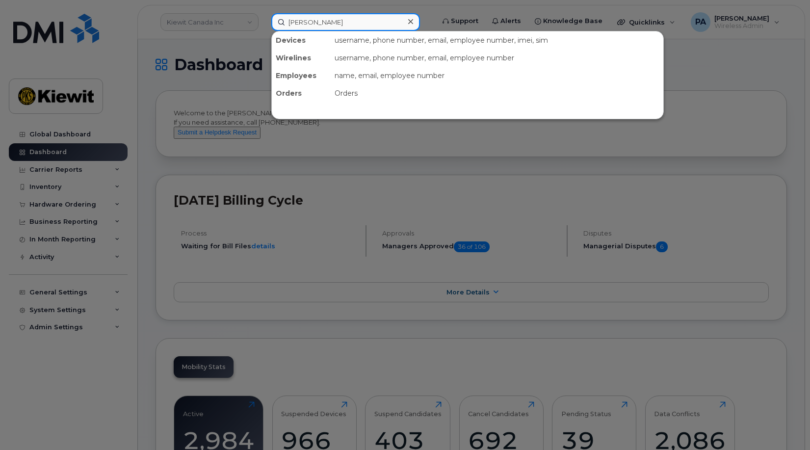
type input "larry lee"
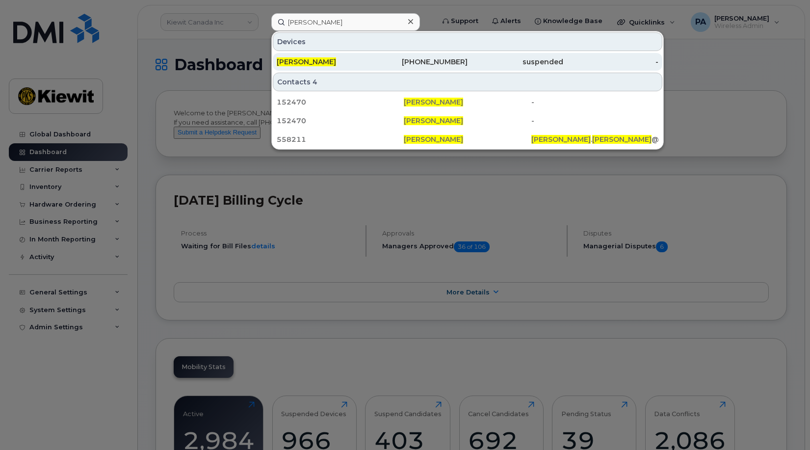
click at [309, 60] on span "LARRY LEE" at bounding box center [306, 61] width 59 height 9
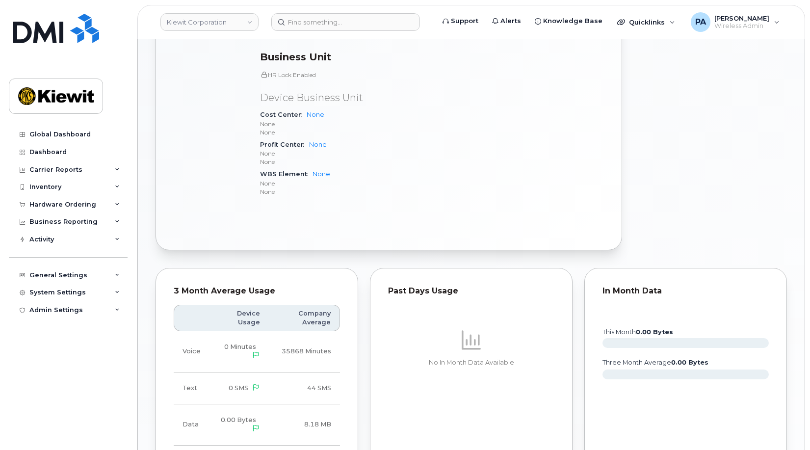
scroll to position [196, 0]
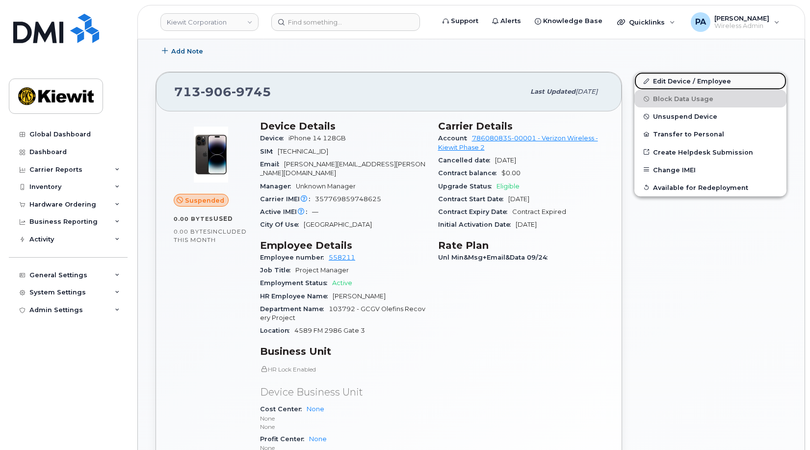
click at [682, 87] on link "Edit Device / Employee" at bounding box center [710, 81] width 152 height 18
click at [670, 82] on link "Edit Device / Employee" at bounding box center [710, 81] width 152 height 18
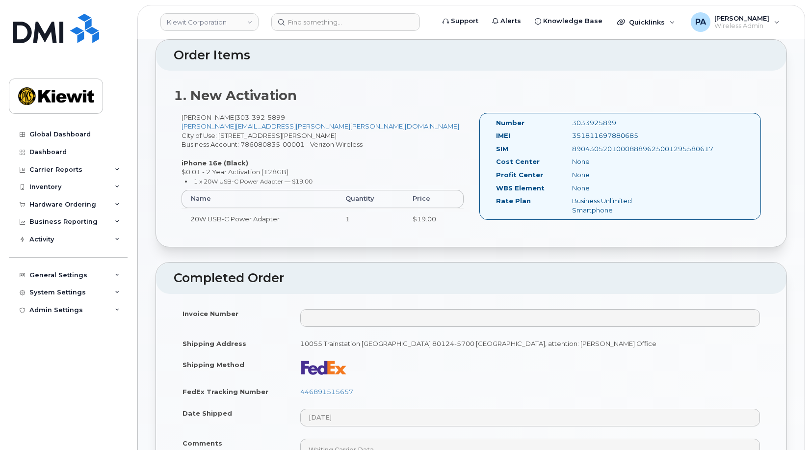
scroll to position [245, 0]
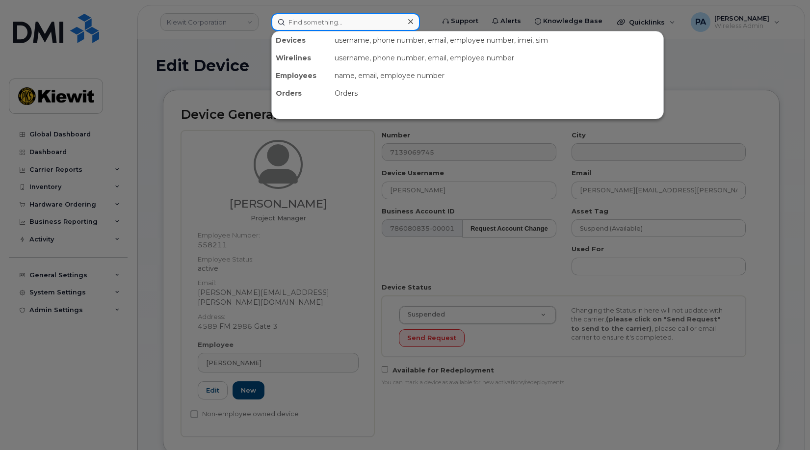
click at [366, 26] on input at bounding box center [345, 22] width 149 height 18
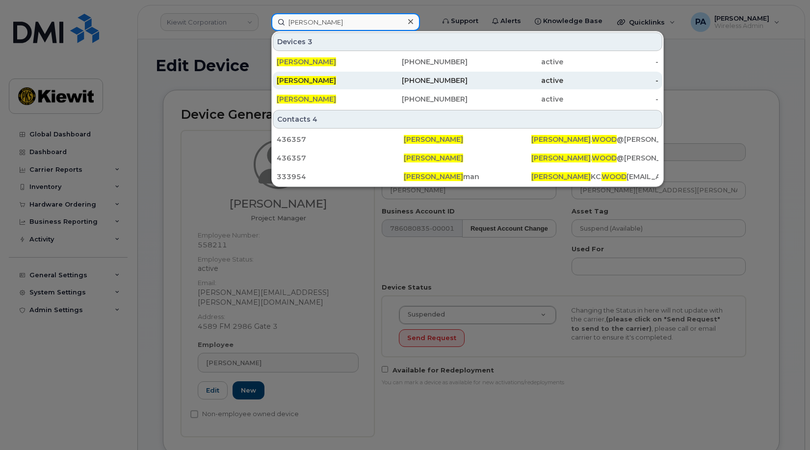
type input "Shane wood"
click at [306, 79] on span "Shane Wood" at bounding box center [306, 80] width 59 height 9
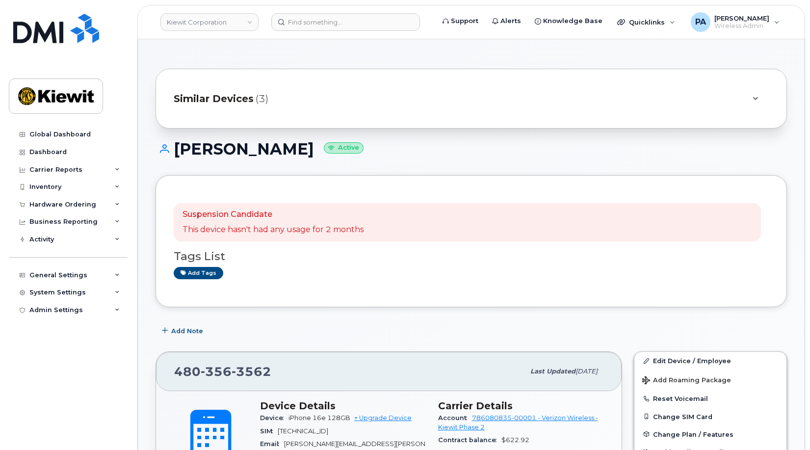
click at [245, 95] on span "Similar Devices" at bounding box center [214, 99] width 80 height 14
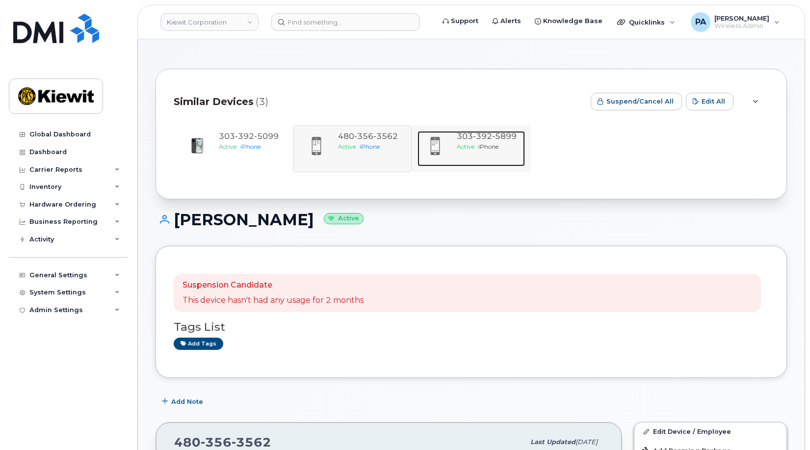
click at [446, 151] on div at bounding box center [435, 146] width 35 height 30
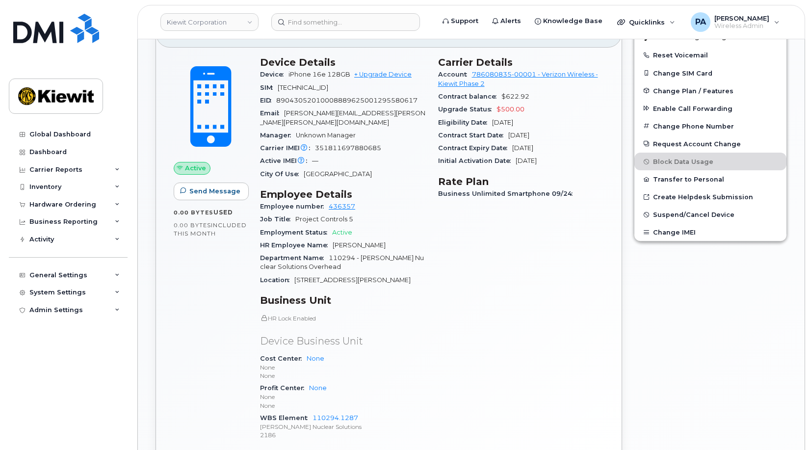
scroll to position [147, 0]
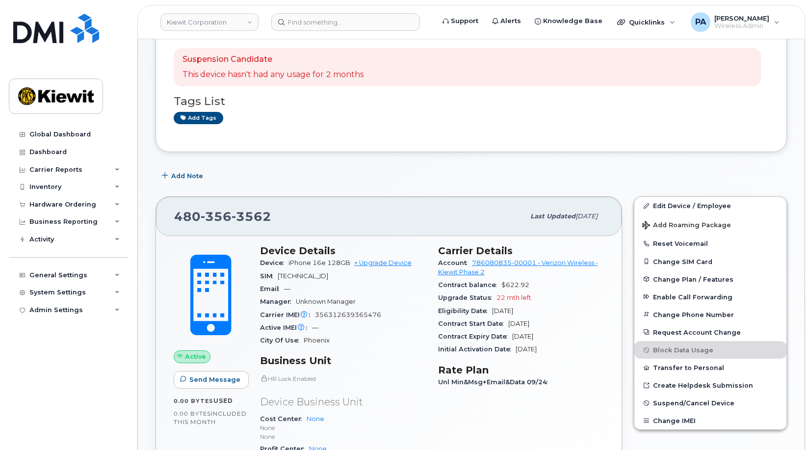
scroll to position [72, 0]
click at [336, 25] on input at bounding box center [345, 22] width 149 height 18
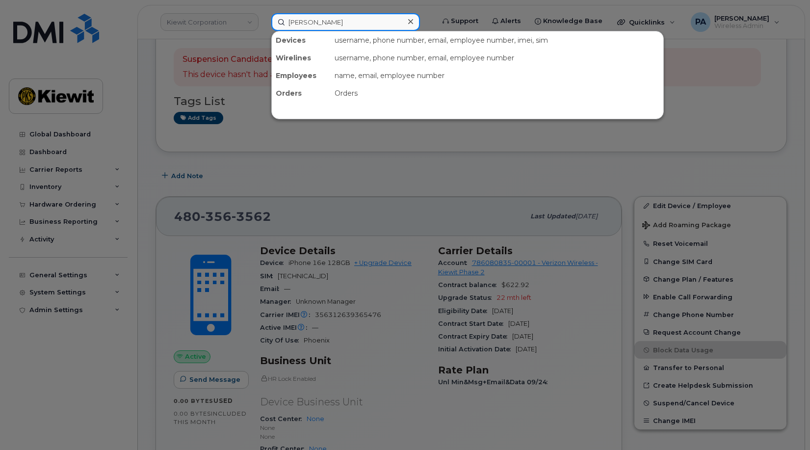
type input "larry lee"
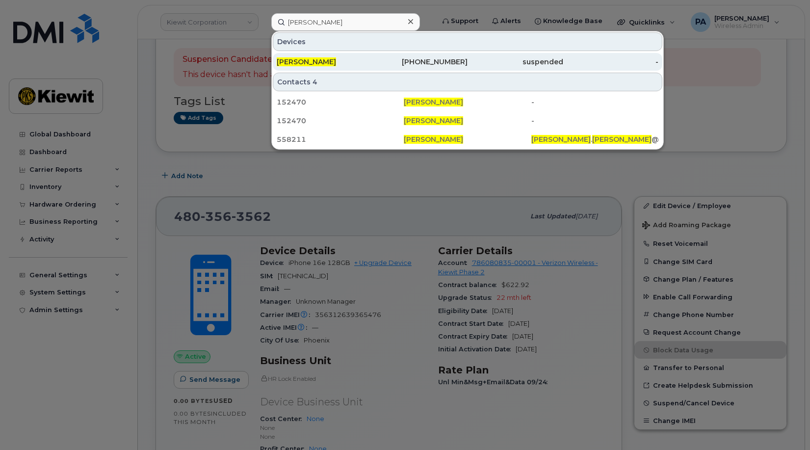
click at [312, 55] on div "[PERSON_NAME]" at bounding box center [325, 62] width 96 height 18
click at [312, 59] on span "[PERSON_NAME]" at bounding box center [306, 61] width 59 height 9
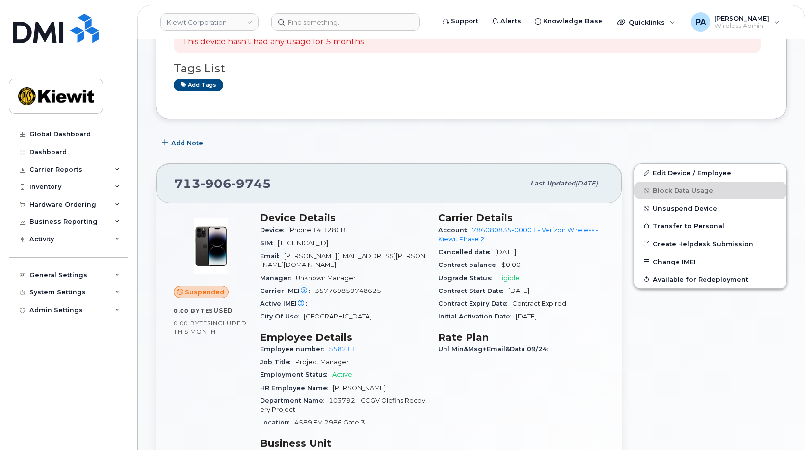
scroll to position [55, 0]
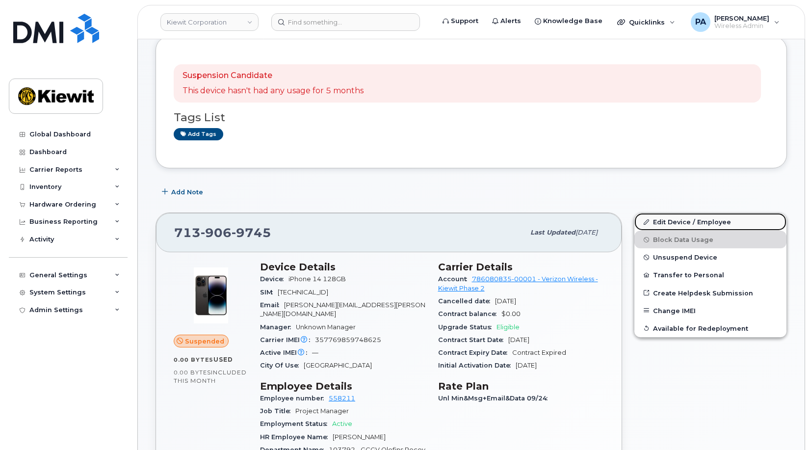
click at [677, 222] on link "Edit Device / Employee" at bounding box center [710, 222] width 152 height 18
click at [694, 222] on link "Edit Device / Employee" at bounding box center [710, 222] width 152 height 18
click at [673, 223] on link "Edit Device / Employee" at bounding box center [710, 222] width 152 height 18
click at [723, 221] on link "Edit Device / Employee" at bounding box center [710, 222] width 152 height 18
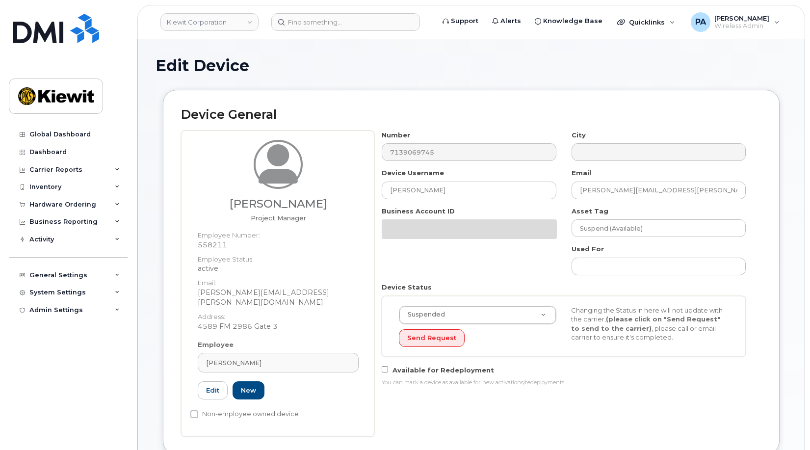
scroll to position [245, 0]
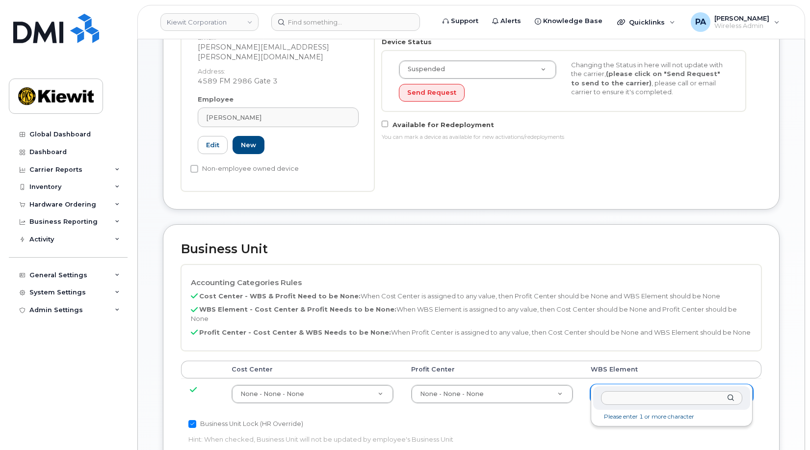
type input "105614.1107"
type input "35715497"
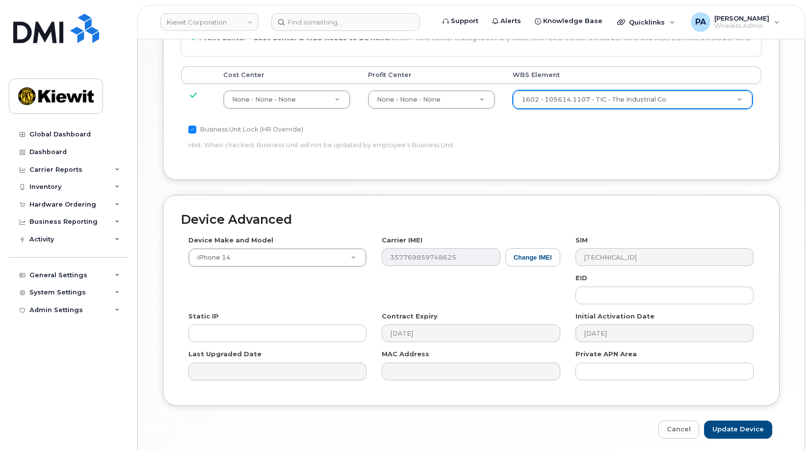
scroll to position [558, 0]
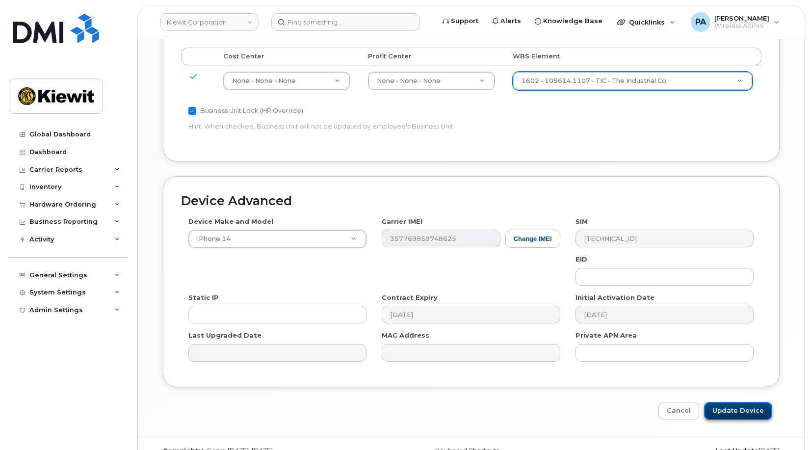
click at [726, 402] on input "Update Device" at bounding box center [738, 411] width 68 height 18
type input "Saving..."
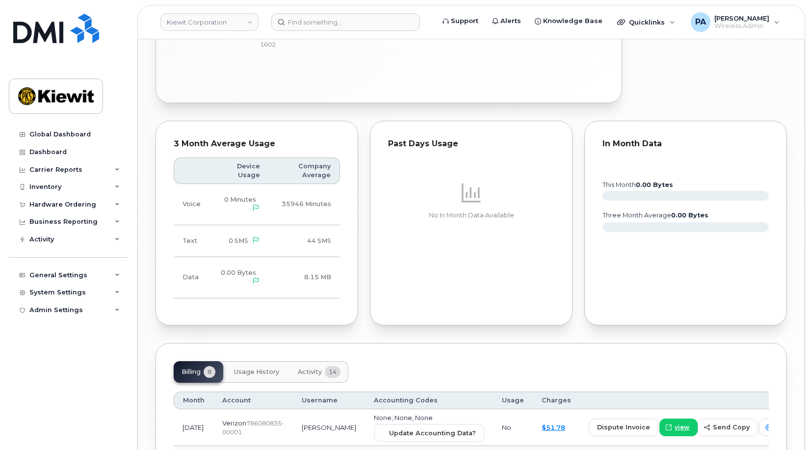
scroll to position [883, 0]
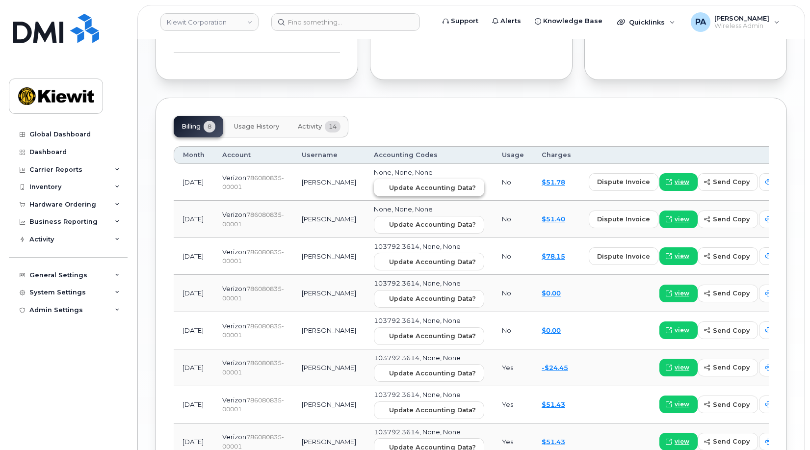
click at [389, 183] on span "Update Accounting Data?" at bounding box center [432, 187] width 87 height 9
click at [389, 220] on span "Update Accounting Data?" at bounding box center [432, 224] width 87 height 9
